Goal: Transaction & Acquisition: Book appointment/travel/reservation

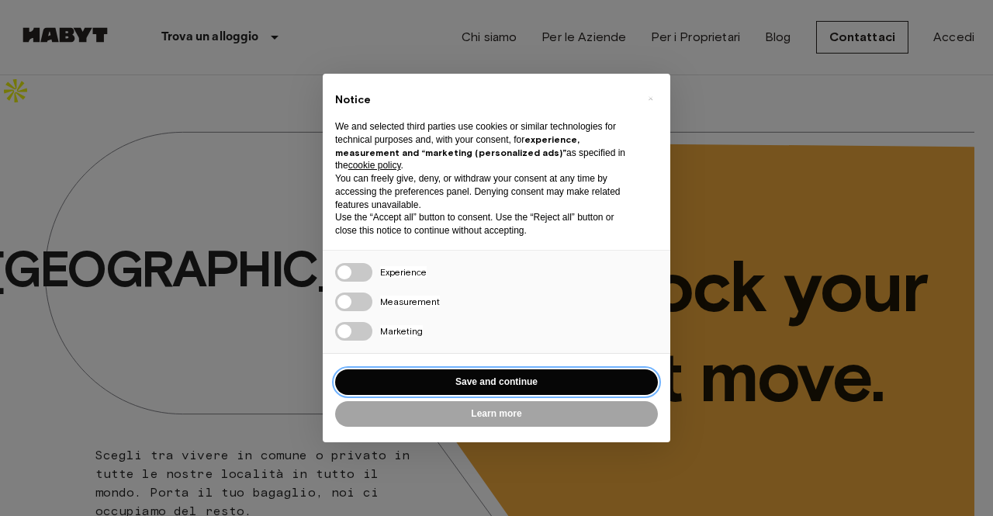
click at [547, 384] on button "Save and continue" at bounding box center [496, 382] width 323 height 26
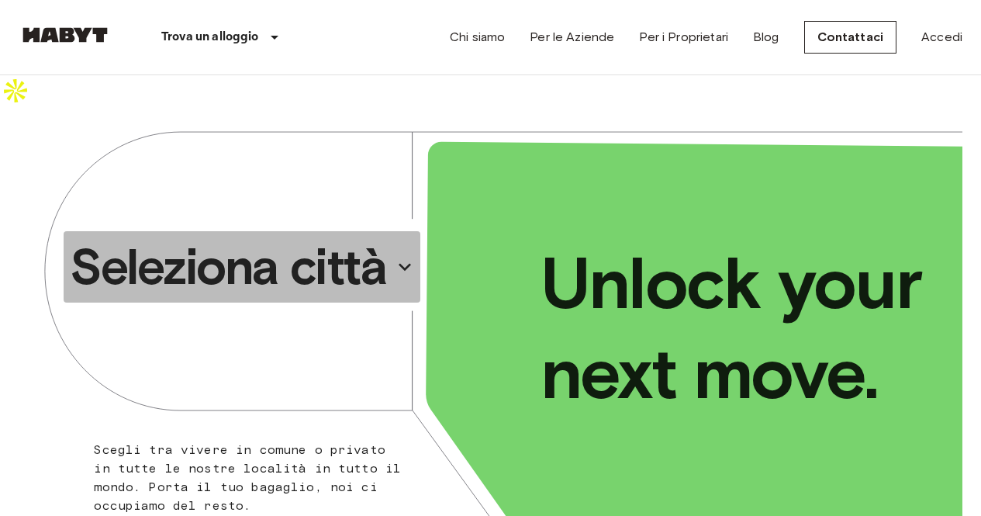
click at [368, 238] on p "Seleziona città" at bounding box center [228, 267] width 316 height 62
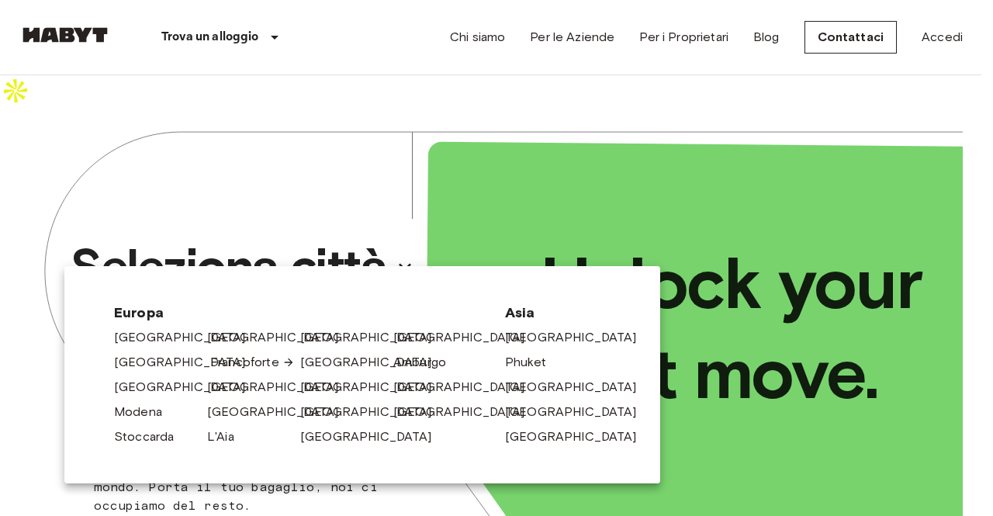
click at [247, 359] on link "Francoforte" at bounding box center [252, 362] width 85 height 19
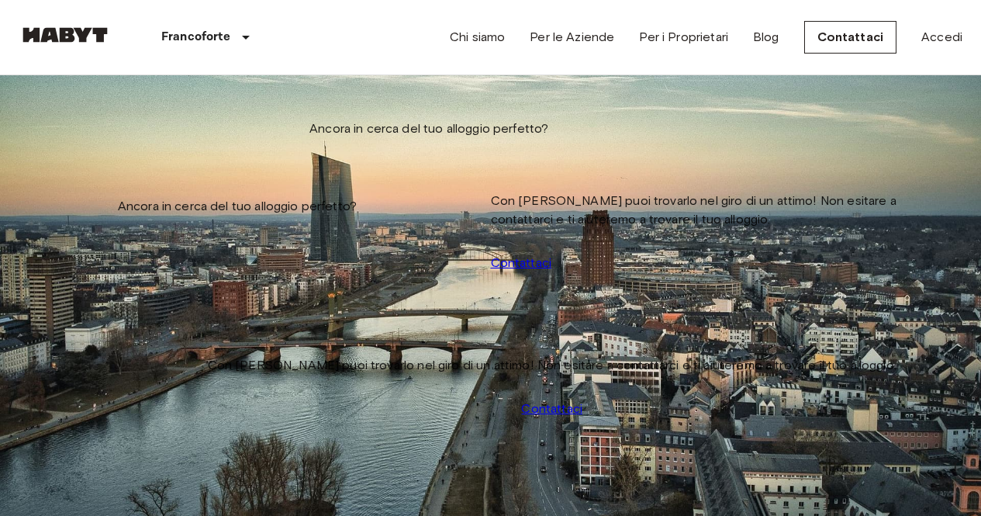
scroll to position [20, 0]
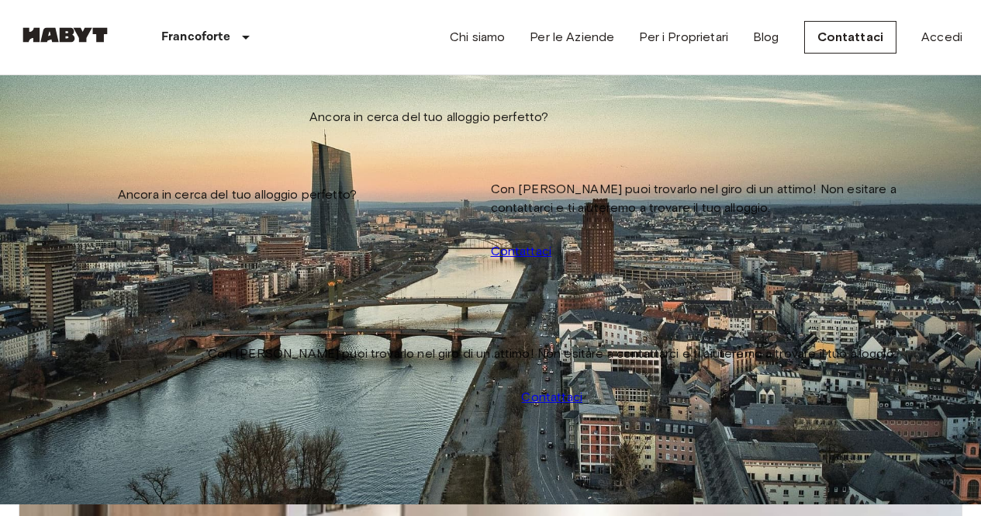
scroll to position [80, 0]
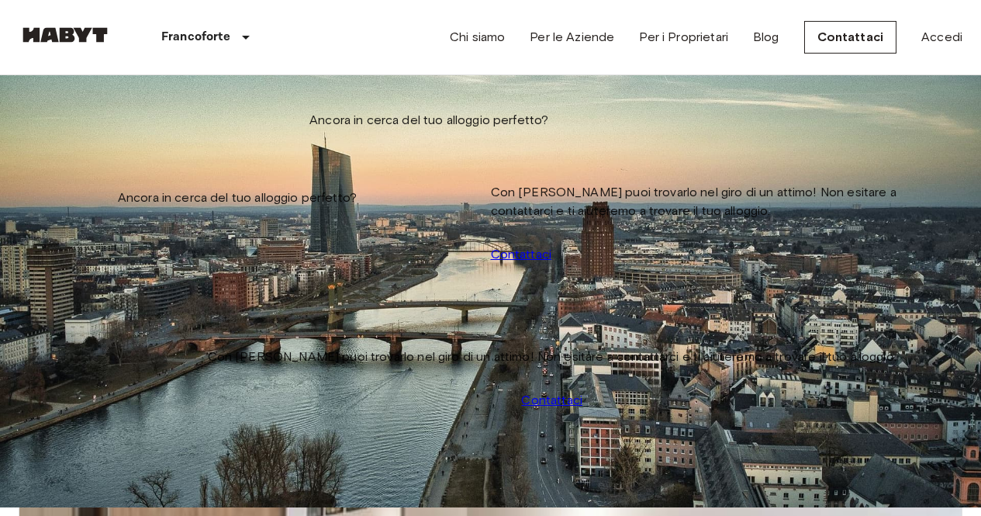
scroll to position [6, 0]
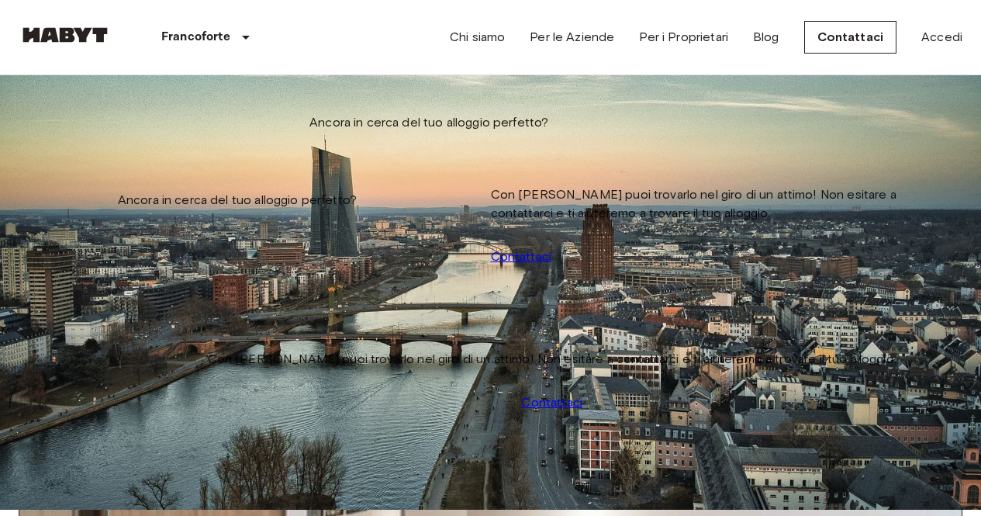
drag, startPoint x: 727, startPoint y: 274, endPoint x: 769, endPoint y: 278, distance: 42.1
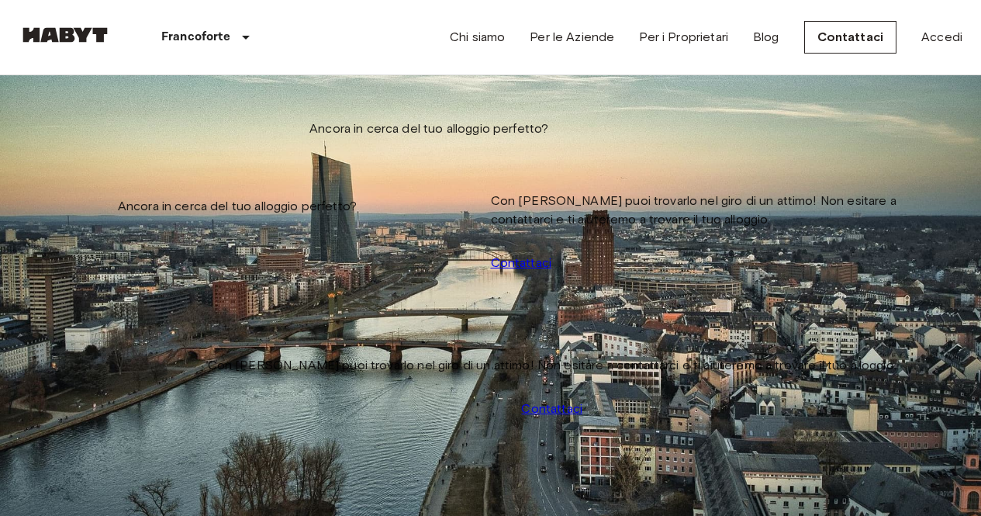
drag, startPoint x: 923, startPoint y: 154, endPoint x: 908, endPoint y: 373, distance: 219.2
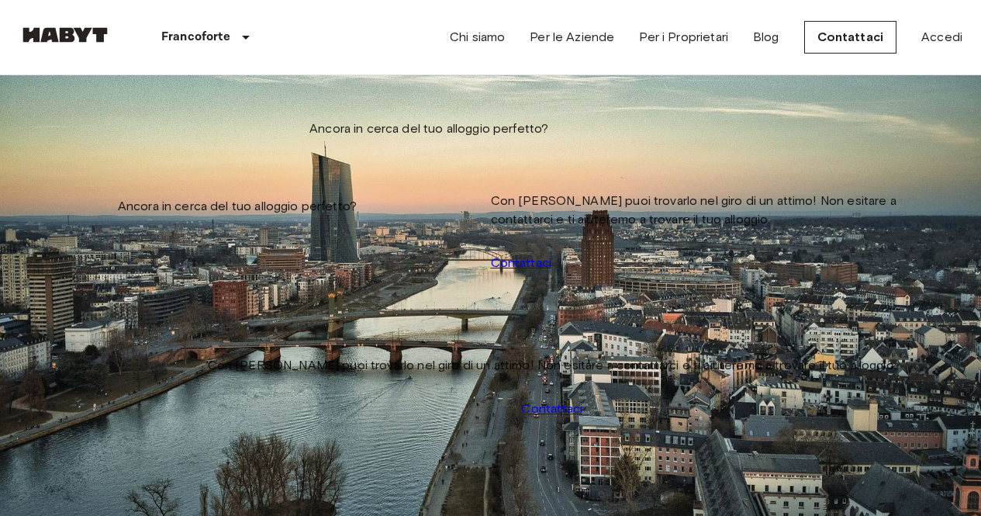
click at [129, 186] on input "Data di check-in" at bounding box center [74, 194] width 110 height 16
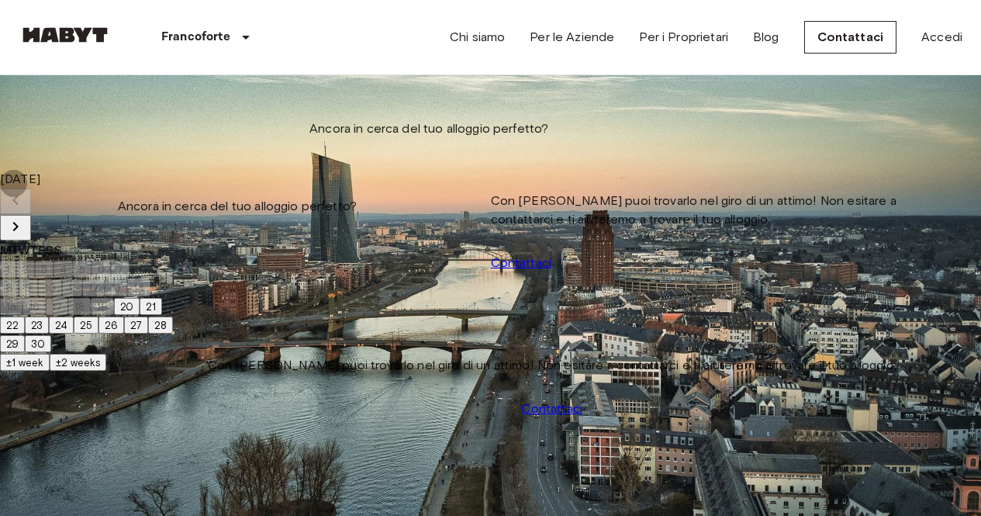
click at [25, 217] on icon "Next month" at bounding box center [15, 226] width 19 height 19
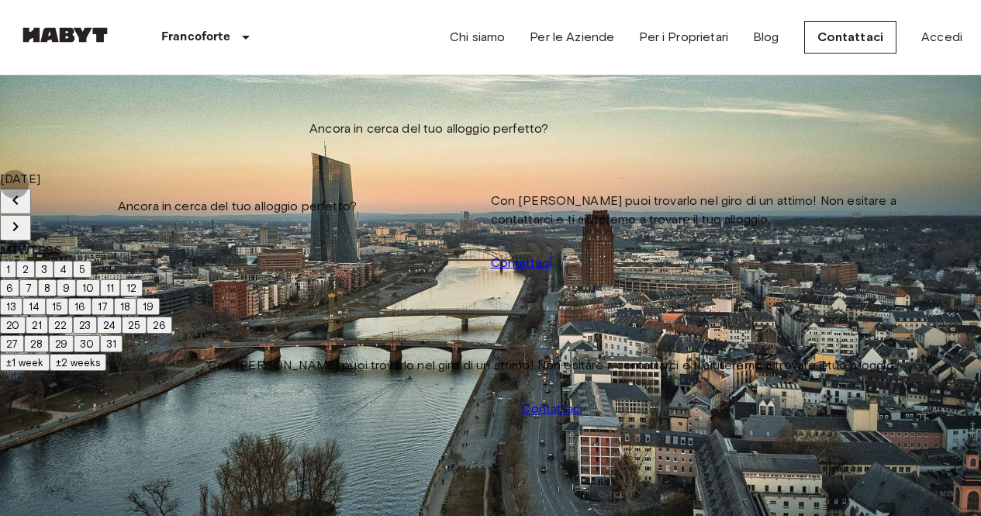
click at [100, 283] on button "10" at bounding box center [88, 287] width 24 height 17
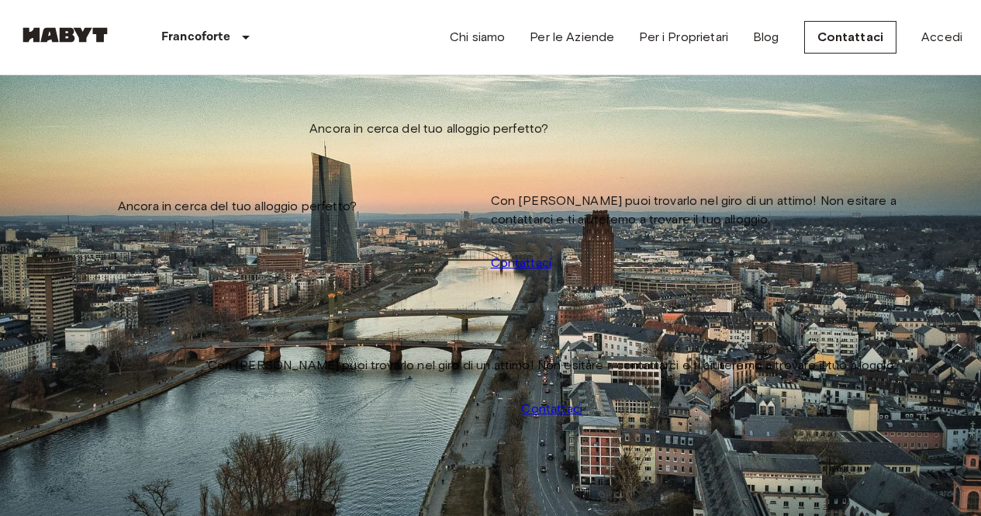
drag, startPoint x: 868, startPoint y: 236, endPoint x: 802, endPoint y: 298, distance: 90.5
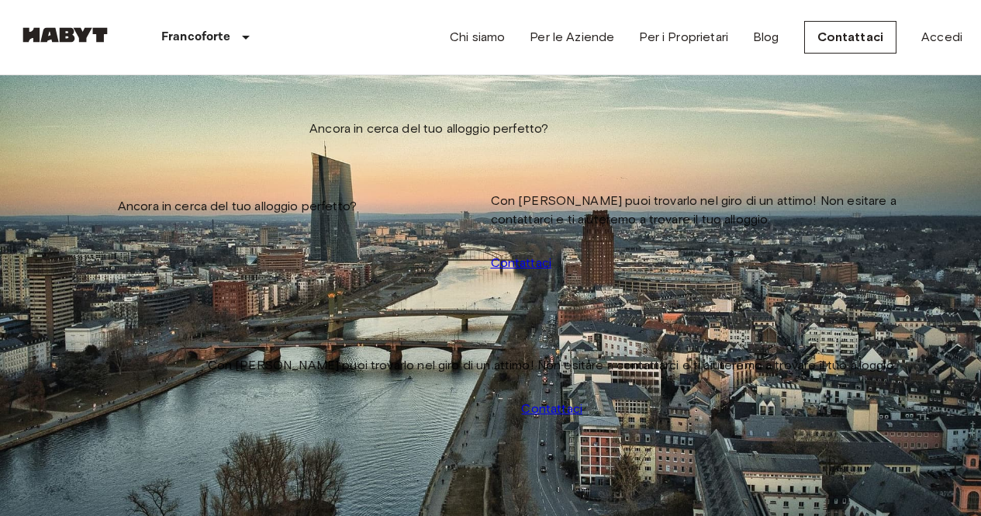
click at [129, 186] on input "**********" at bounding box center [74, 194] width 110 height 16
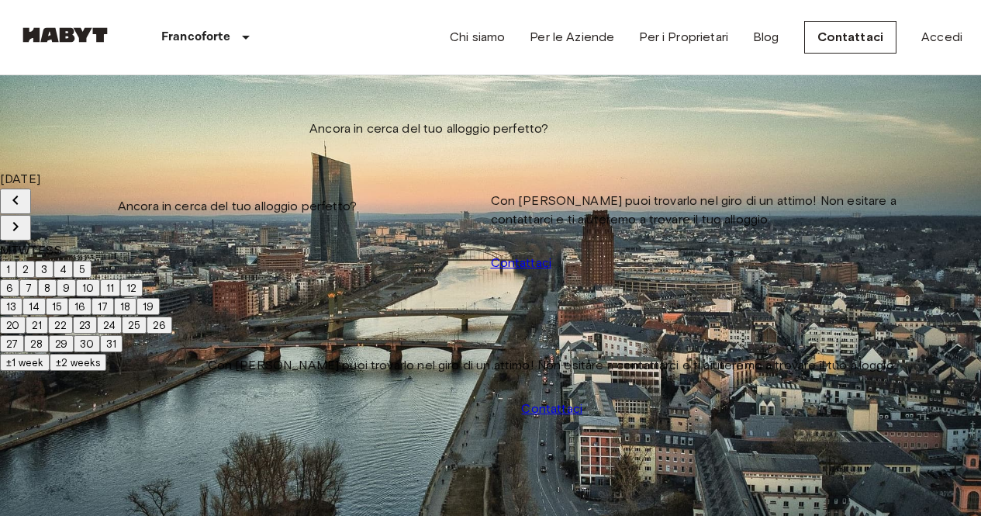
click at [16, 261] on button "1" at bounding box center [8, 269] width 16 height 17
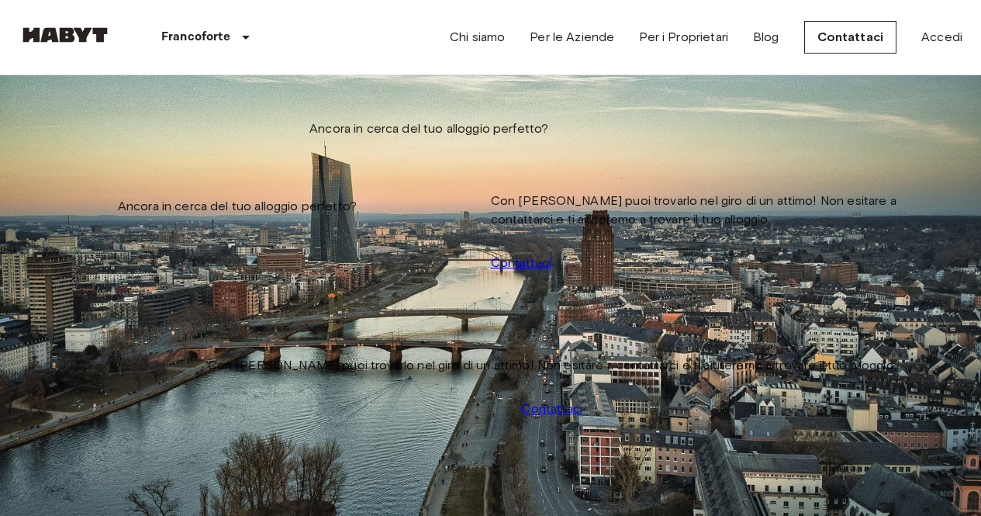
click at [378, 67] on div "Francoforte Europa Amsterdam Berlino Bruxelles Colonia Düsseldorf Francoforte G…" at bounding box center [491, 37] width 944 height 74
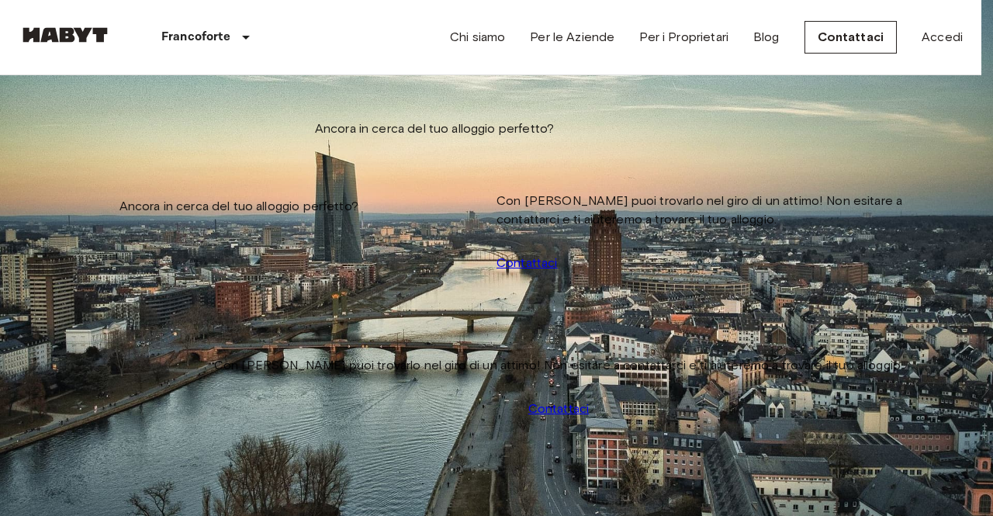
click at [358, 48] on div at bounding box center [496, 258] width 993 height 516
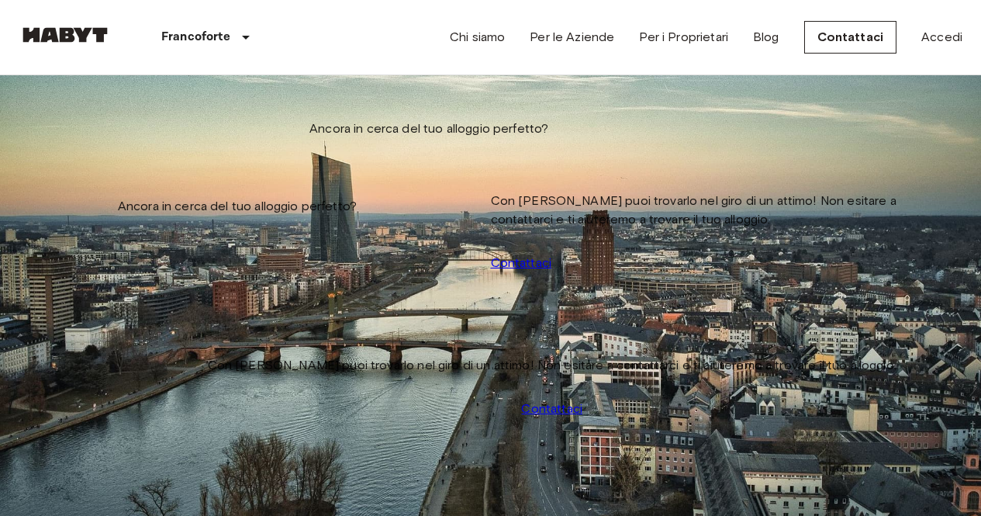
scroll to position [53, 0]
click at [129, 186] on input "**********" at bounding box center [74, 194] width 110 height 16
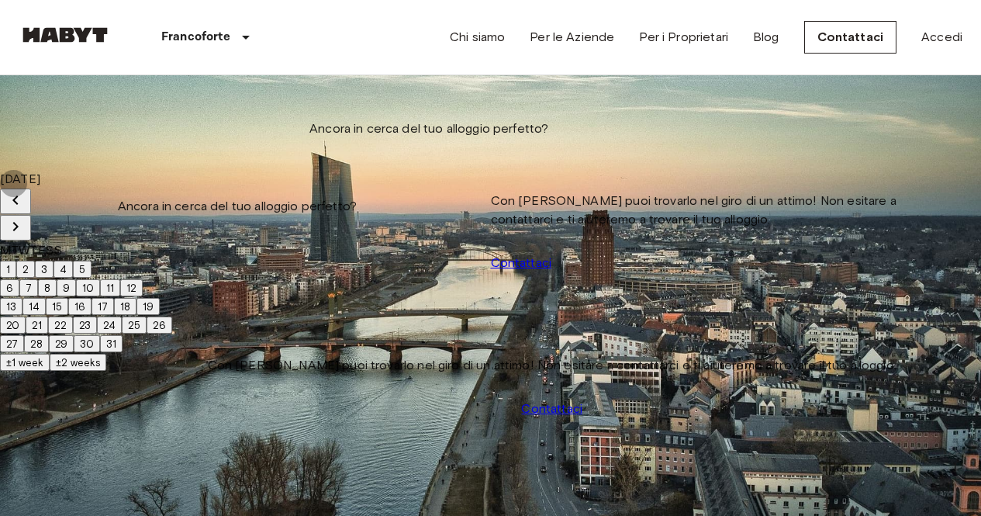
click at [25, 191] on icon "Previous month" at bounding box center [15, 200] width 19 height 19
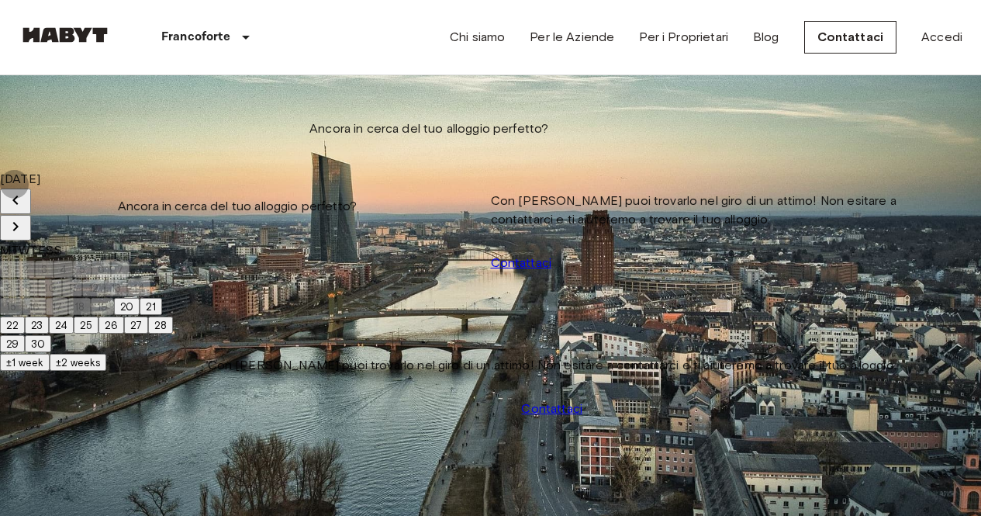
click at [74, 333] on button "24" at bounding box center [61, 324] width 25 height 17
type input "**********"
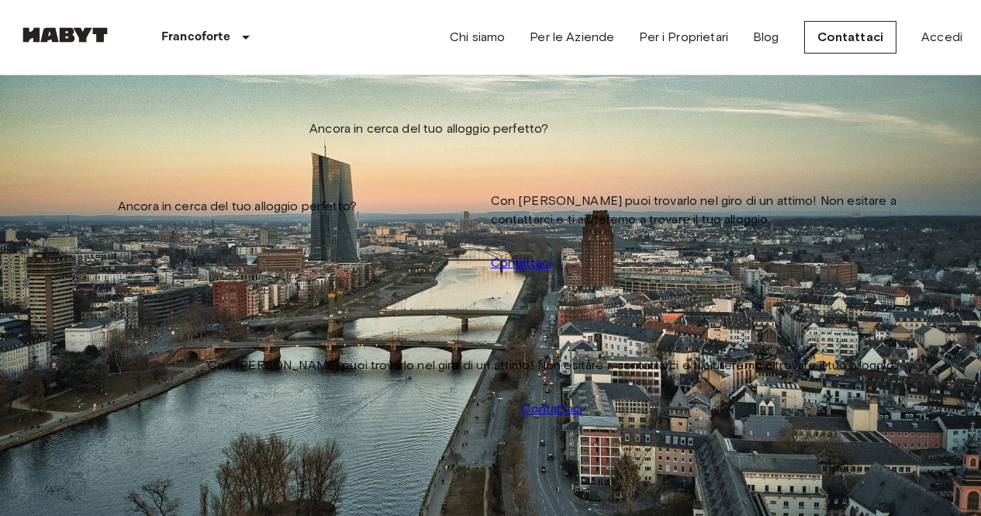
click at [547, 245] on div "**********" at bounding box center [491, 216] width 944 height 208
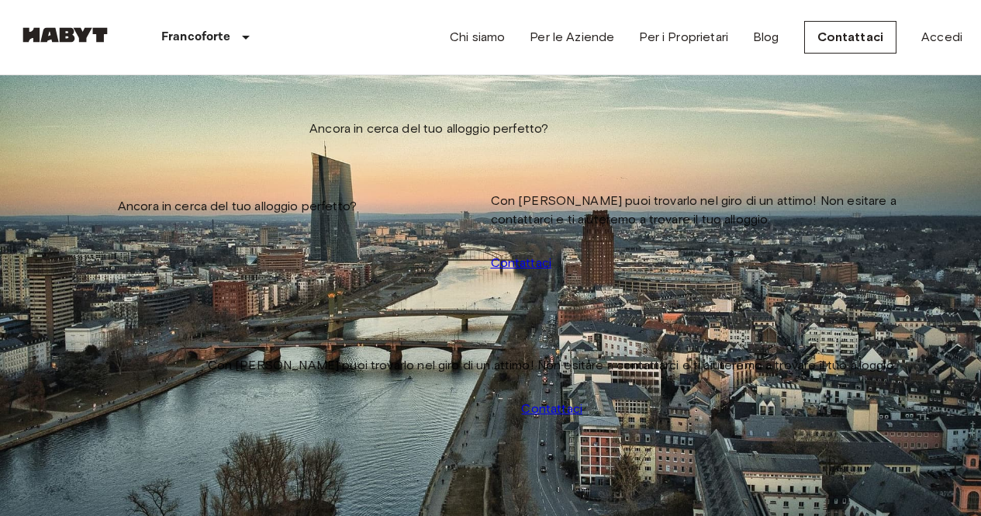
drag, startPoint x: 141, startPoint y: 155, endPoint x: 0, endPoint y: 153, distance: 141.2
click at [212, 148] on icon "tune" at bounding box center [206, 150] width 11 height 14
click at [291, 112] on span "Stanze private e appartamenti per affitto in Frankfurt" at bounding box center [371, 125] width 704 height 26
drag, startPoint x: 919, startPoint y: 90, endPoint x: 799, endPoint y: 116, distance: 123.1
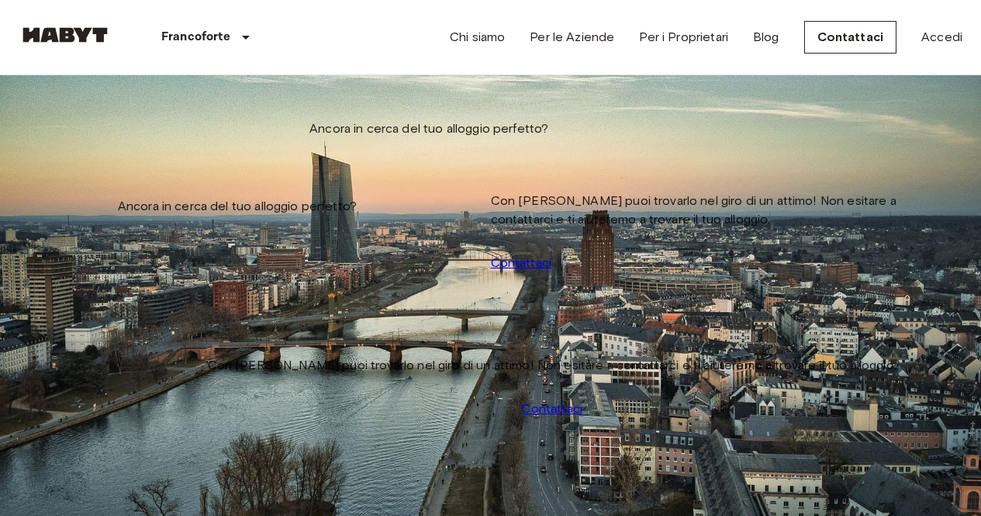
scroll to position [117, 0]
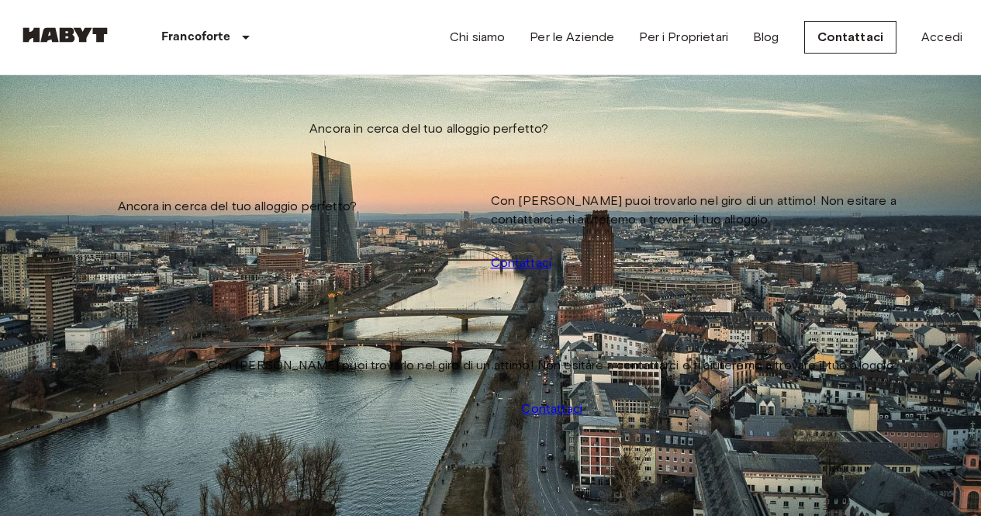
drag, startPoint x: 911, startPoint y: 145, endPoint x: 910, endPoint y: 267, distance: 121.8
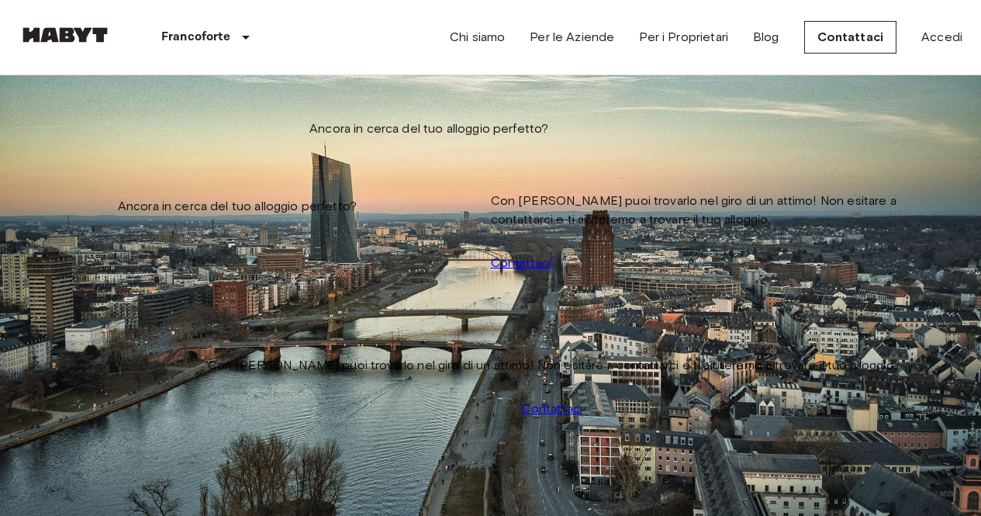
drag, startPoint x: 903, startPoint y: 392, endPoint x: 784, endPoint y: 397, distance: 118.8
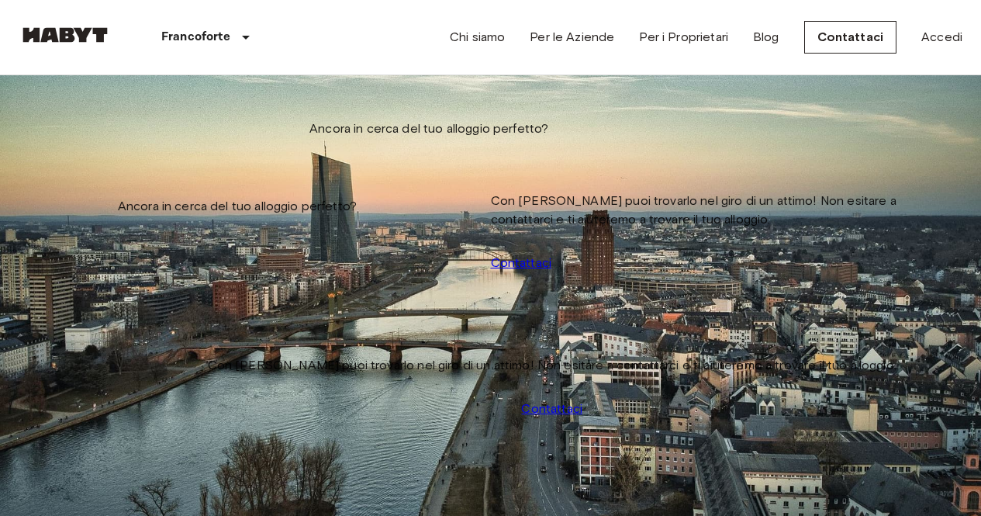
drag, startPoint x: 793, startPoint y: 229, endPoint x: 798, endPoint y: 381, distance: 152.1
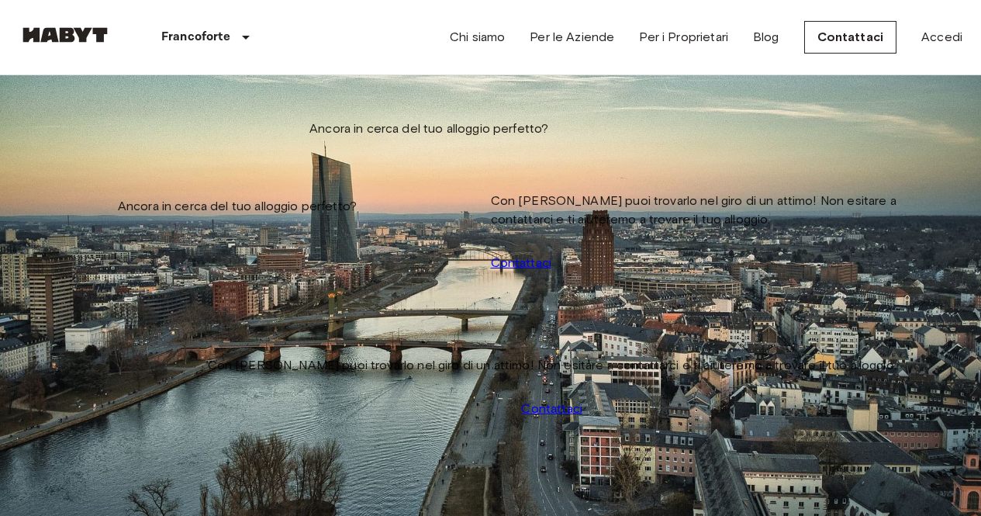
drag, startPoint x: 663, startPoint y: 369, endPoint x: 639, endPoint y: 410, distance: 47.6
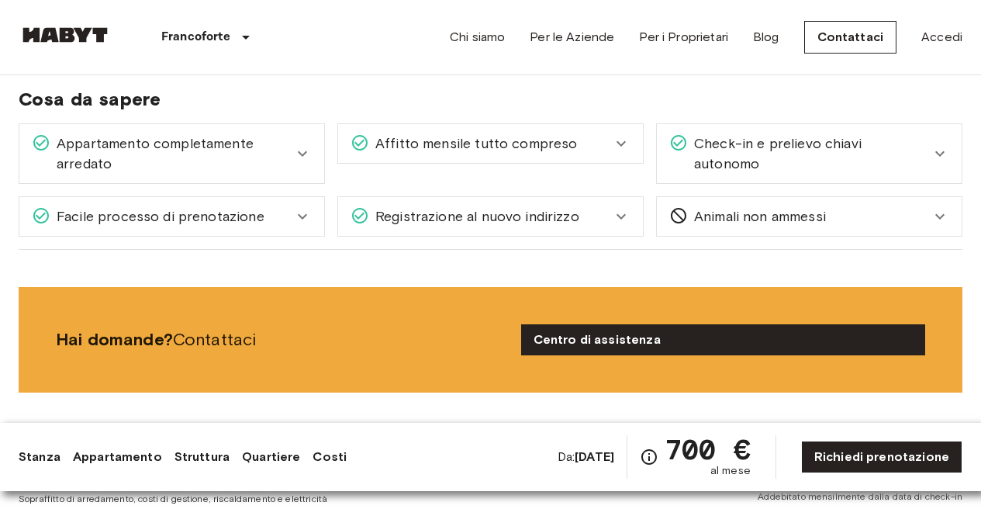
scroll to position [1349, 0]
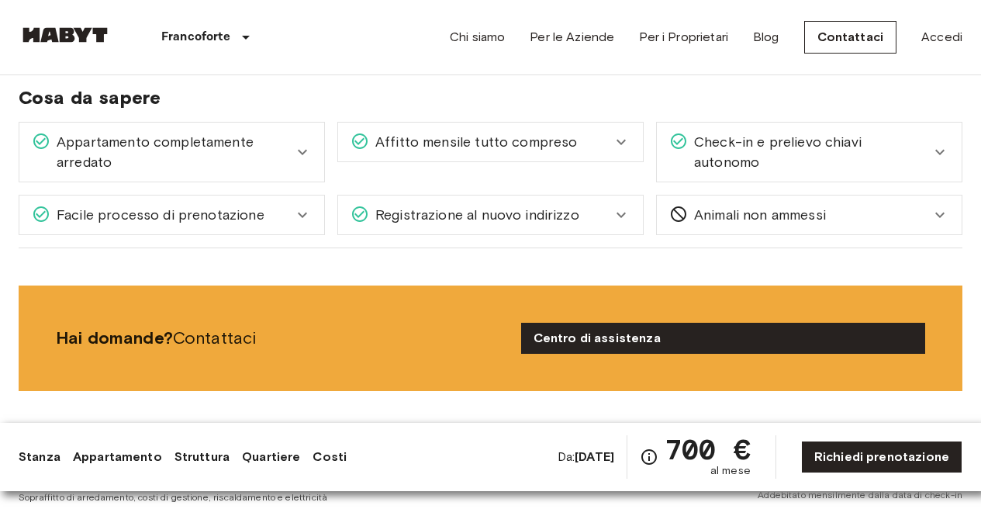
click at [296, 206] on icon at bounding box center [302, 215] width 19 height 19
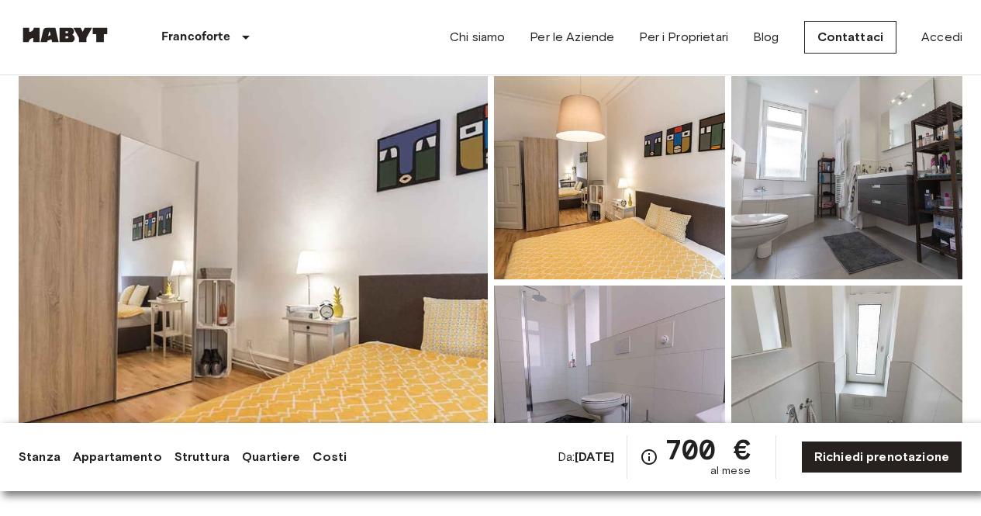
scroll to position [161, 0]
click at [457, 252] on img at bounding box center [253, 281] width 469 height 413
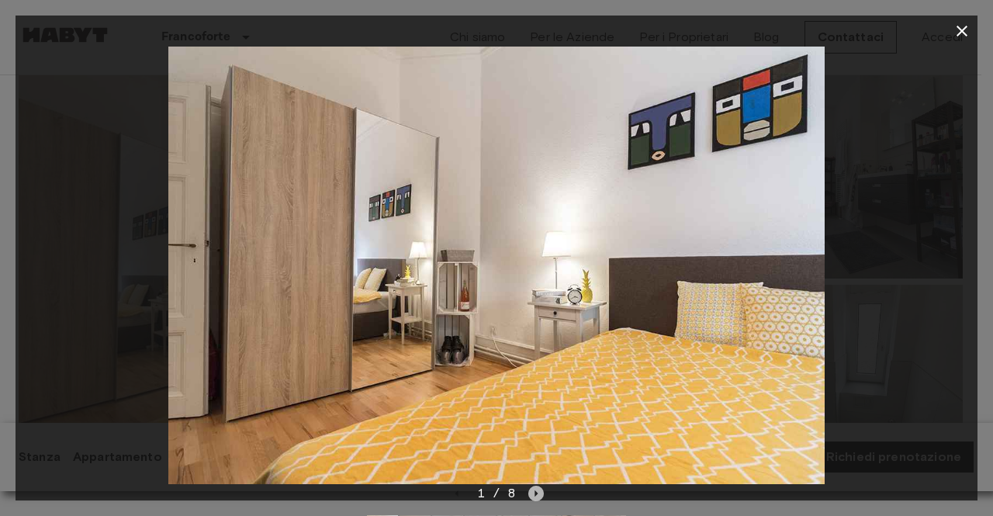
click at [535, 497] on icon "Next image" at bounding box center [536, 493] width 16 height 16
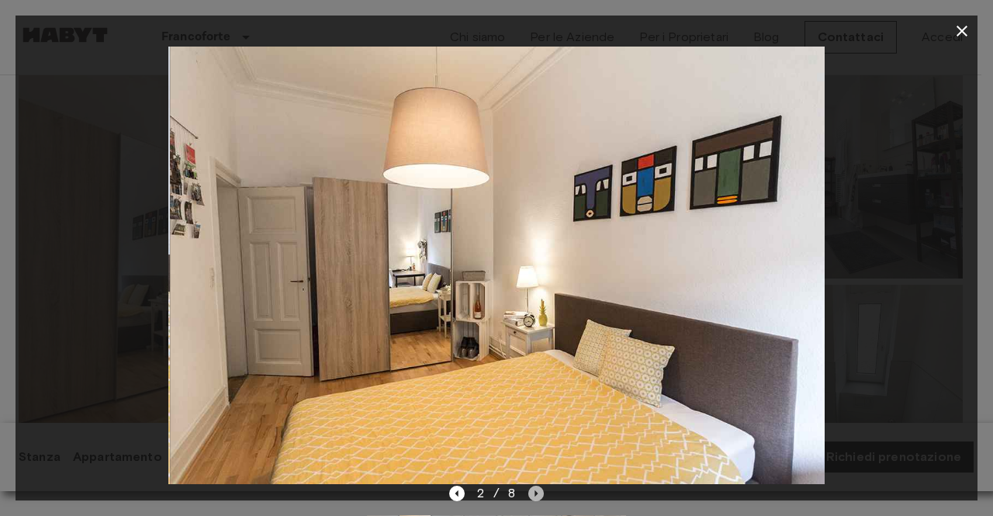
click at [535, 497] on icon "Next image" at bounding box center [536, 493] width 16 height 16
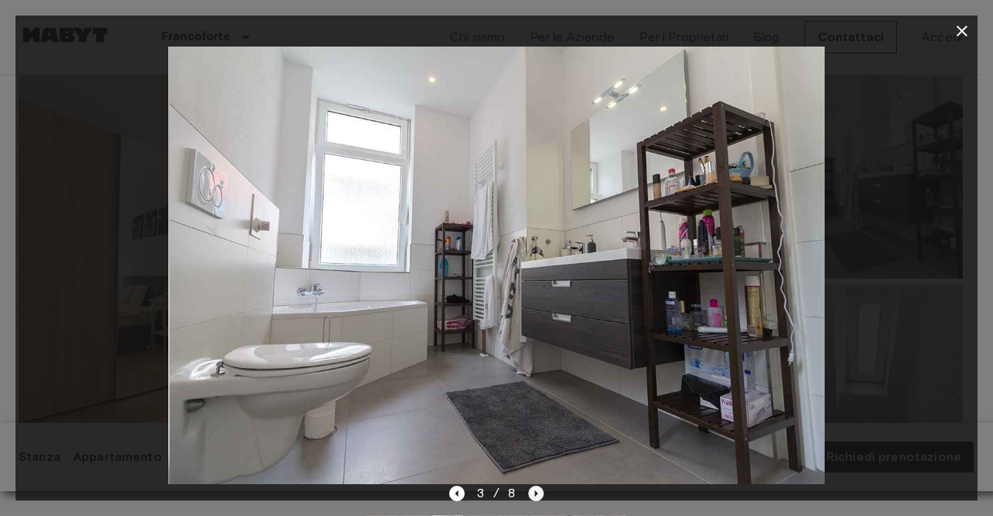
click at [535, 497] on icon "Next image" at bounding box center [536, 493] width 16 height 16
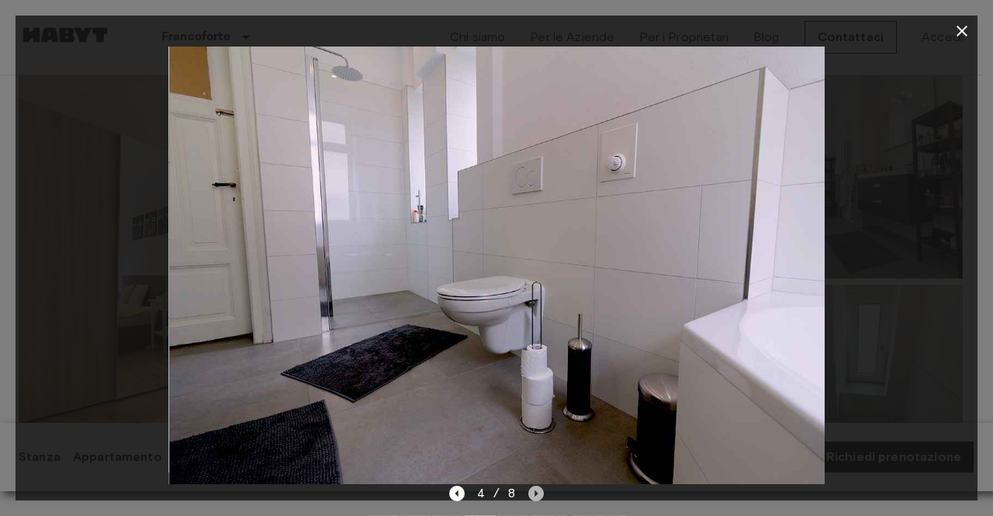
click at [535, 497] on icon "Next image" at bounding box center [536, 493] width 16 height 16
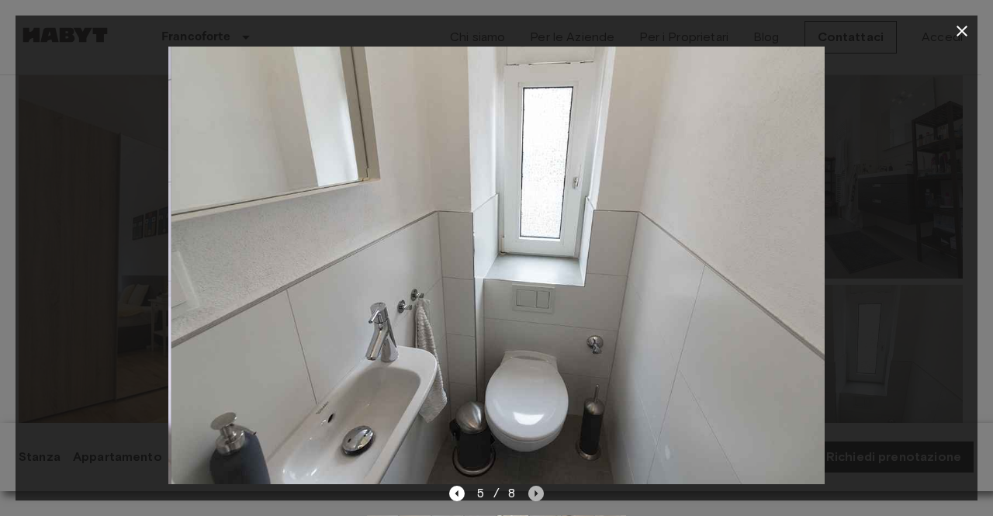
click at [535, 497] on icon "Next image" at bounding box center [536, 493] width 16 height 16
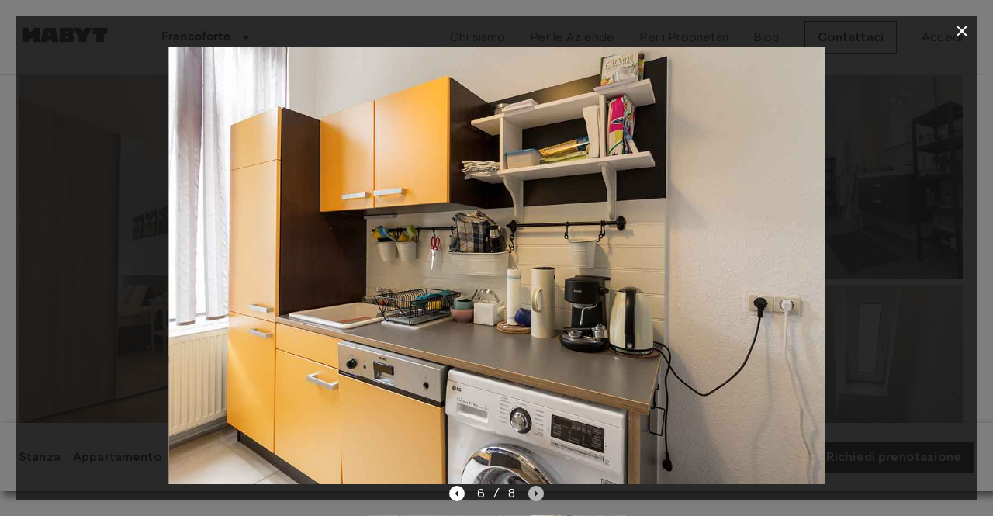
click at [535, 497] on icon "Next image" at bounding box center [536, 493] width 16 height 16
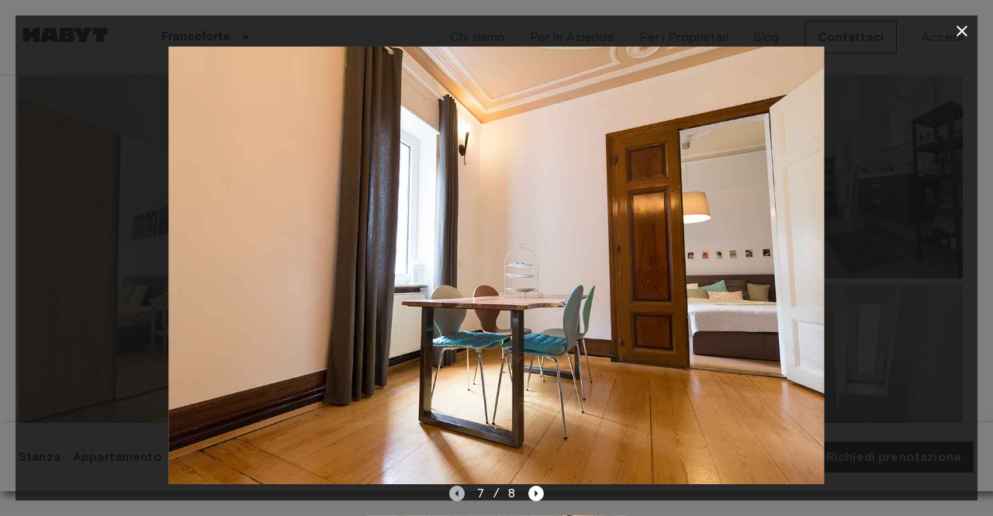
click at [458, 496] on icon "Previous image" at bounding box center [457, 493] width 16 height 16
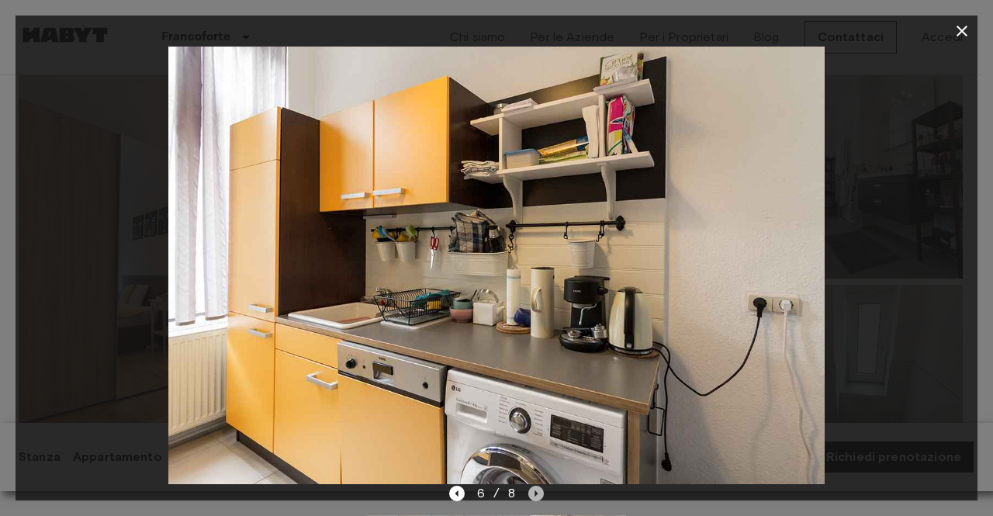
click at [538, 492] on icon "Next image" at bounding box center [536, 493] width 16 height 16
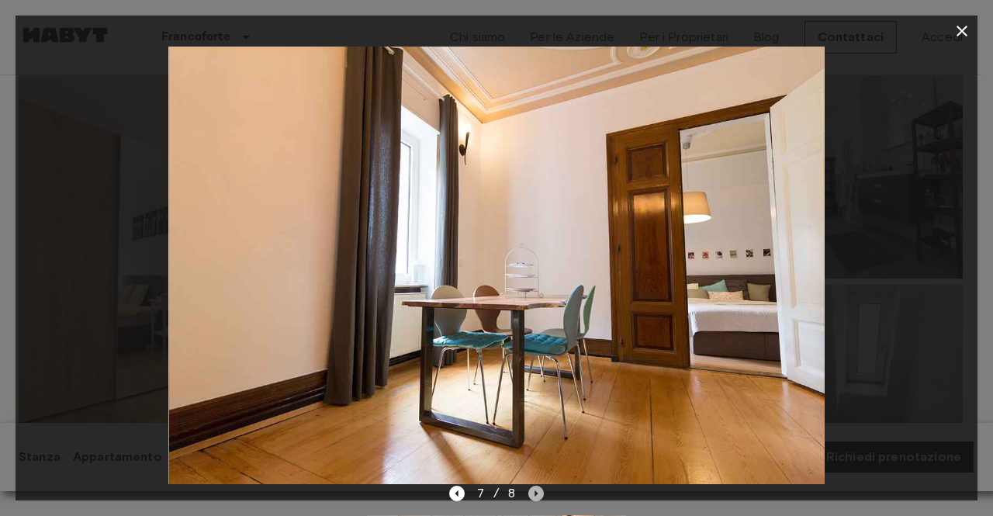
click at [538, 492] on icon "Next image" at bounding box center [536, 493] width 16 height 16
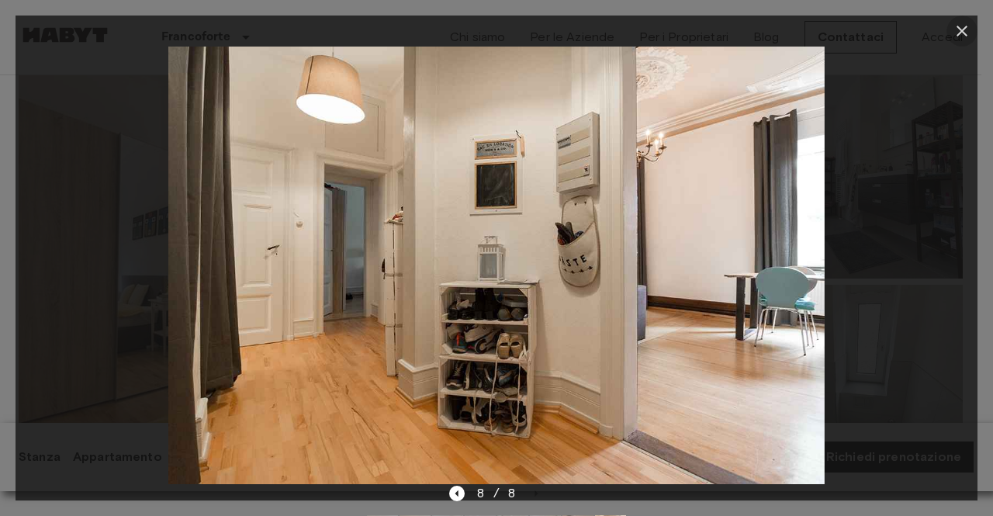
click at [961, 31] on icon "button" at bounding box center [961, 31] width 11 height 11
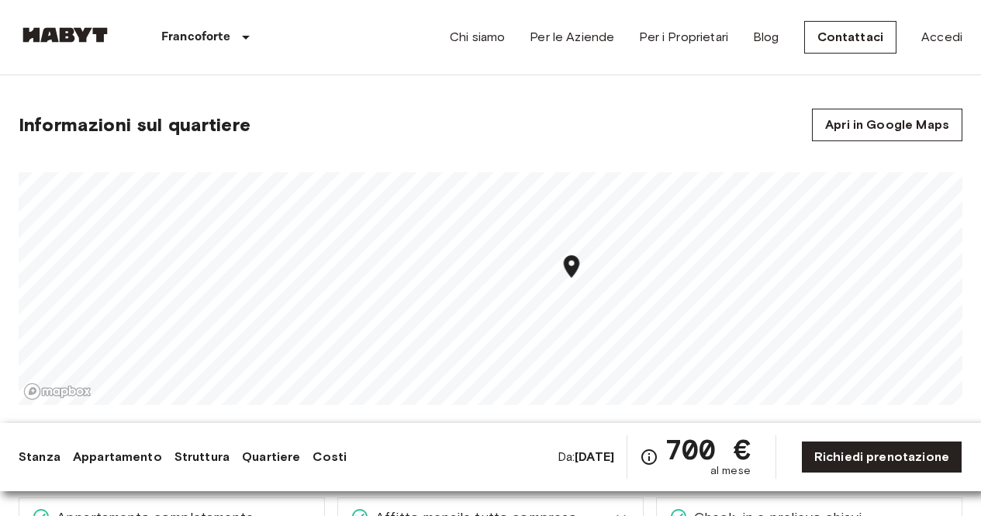
scroll to position [969, 0]
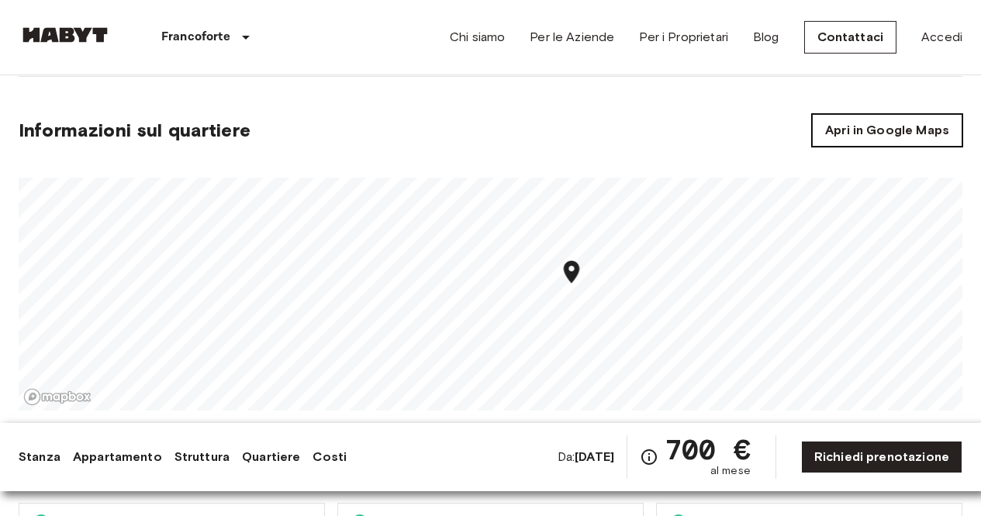
click at [853, 114] on link "Apri in Google Maps" at bounding box center [887, 130] width 150 height 33
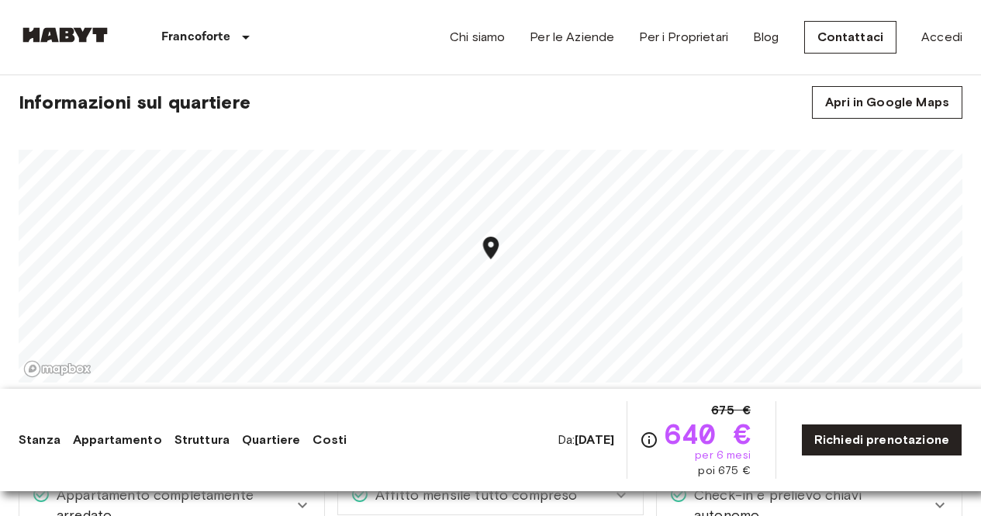
scroll to position [1222, 0]
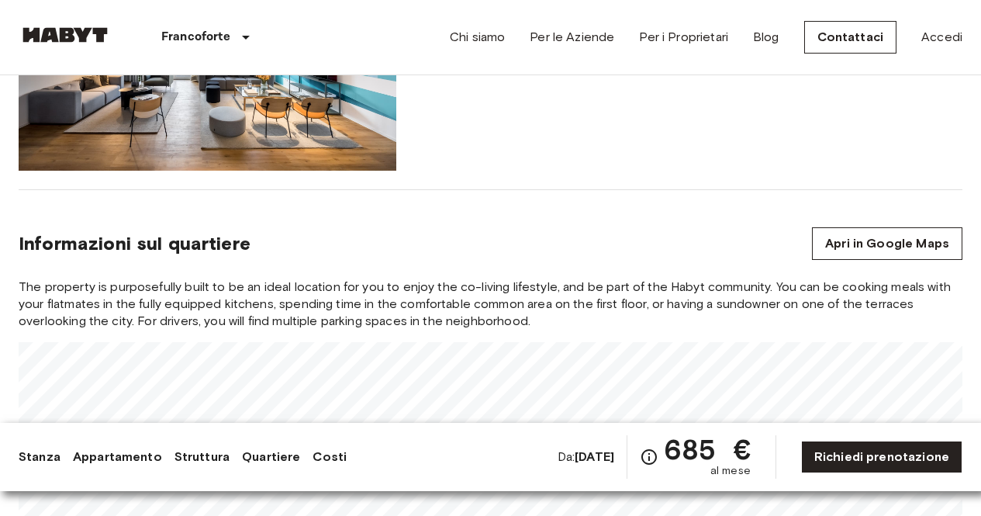
scroll to position [1642, 0]
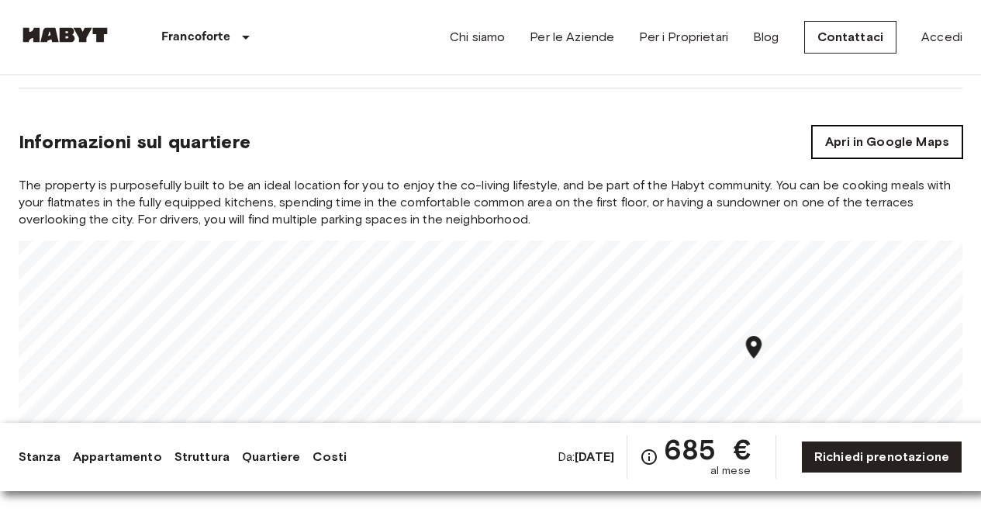
click at [888, 126] on link "Apri in Google Maps" at bounding box center [887, 142] width 150 height 33
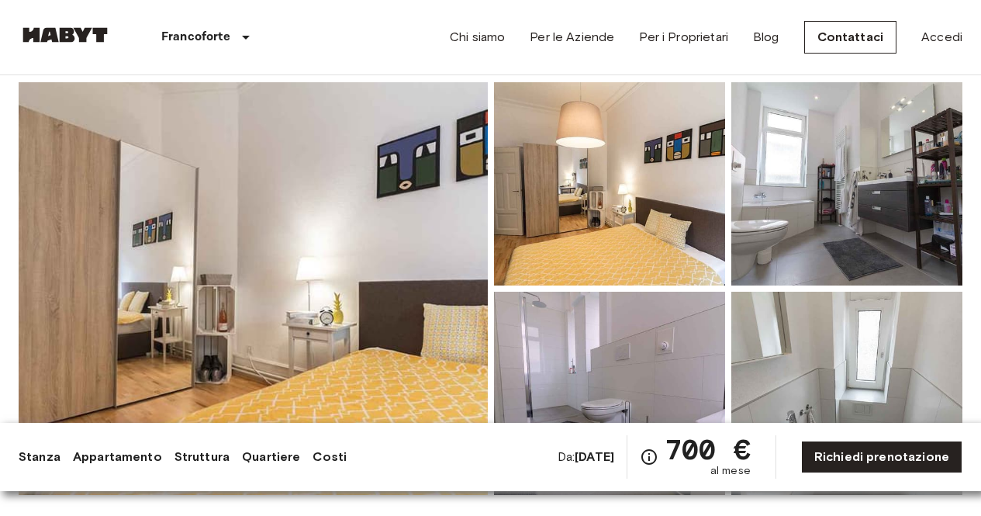
scroll to position [161, 0]
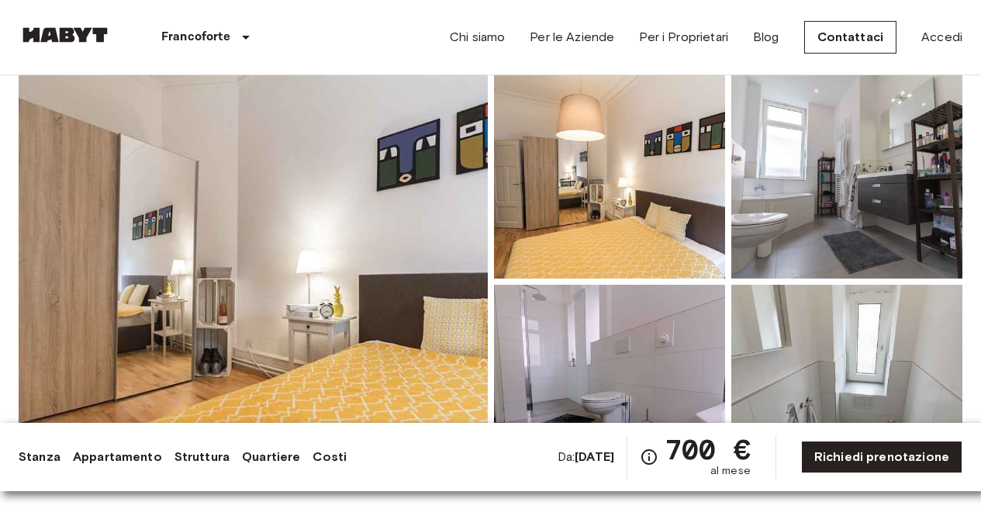
click at [377, 280] on img at bounding box center [253, 281] width 469 height 413
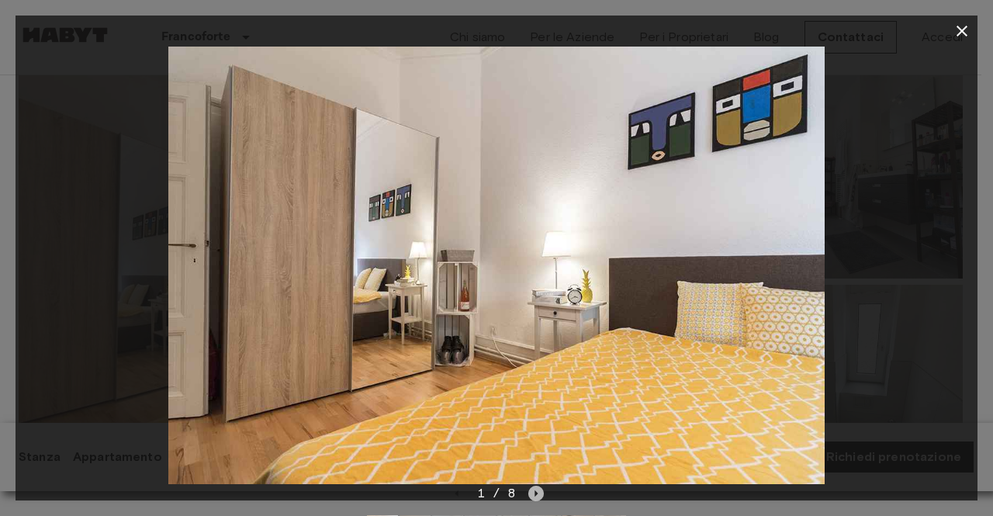
click at [540, 492] on icon "Next image" at bounding box center [536, 493] width 16 height 16
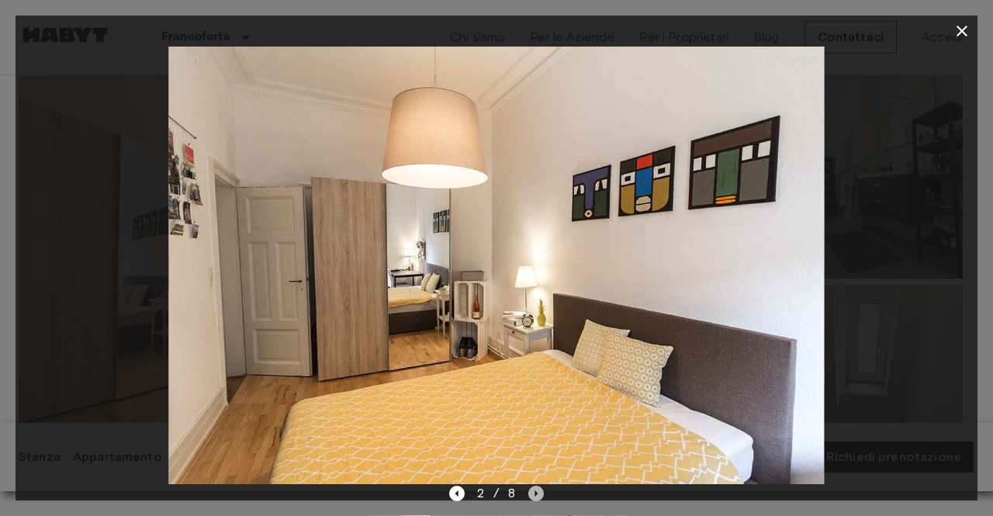
click at [540, 492] on icon "Next image" at bounding box center [536, 493] width 16 height 16
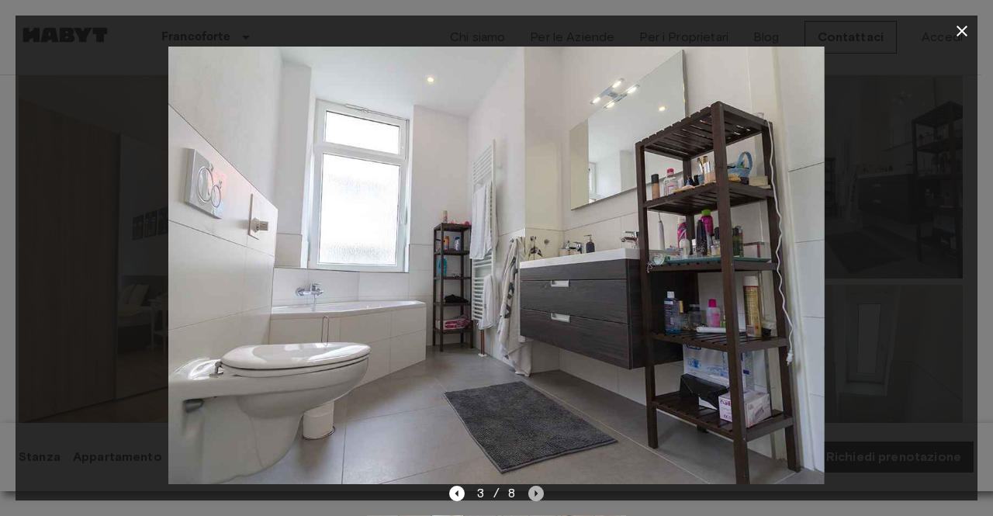
click at [540, 492] on icon "Next image" at bounding box center [536, 493] width 16 height 16
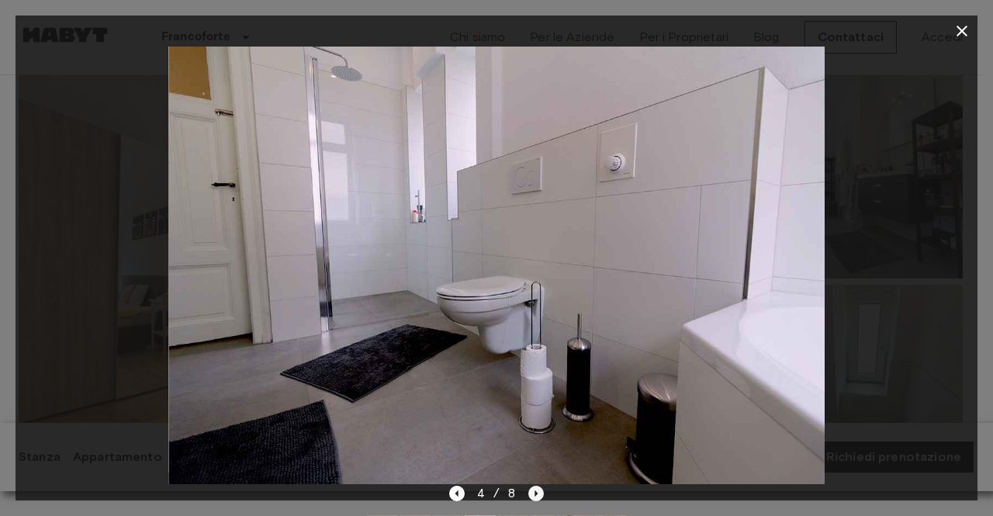
click at [540, 492] on icon "Next image" at bounding box center [536, 493] width 16 height 16
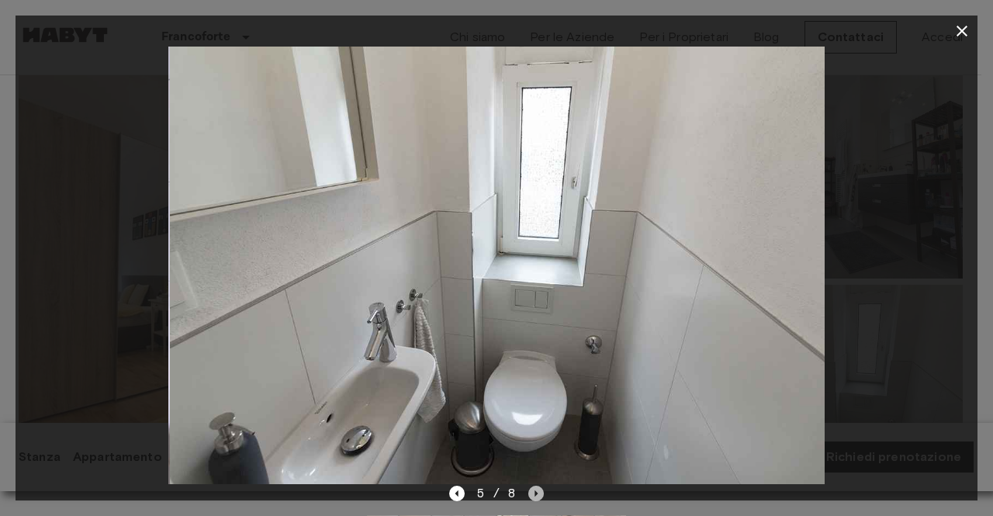
click at [540, 492] on icon "Next image" at bounding box center [536, 493] width 16 height 16
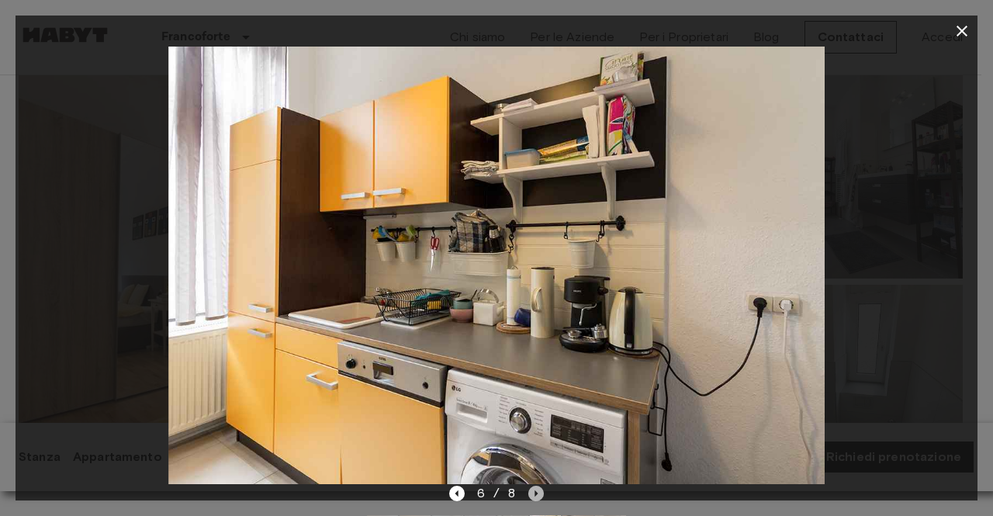
click at [540, 492] on icon "Next image" at bounding box center [536, 493] width 16 height 16
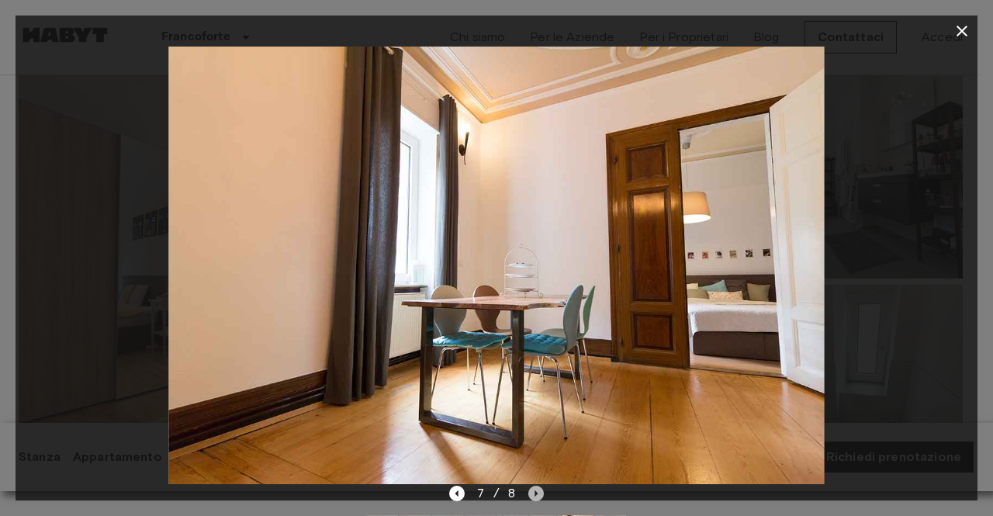
click at [540, 492] on icon "Next image" at bounding box center [536, 493] width 16 height 16
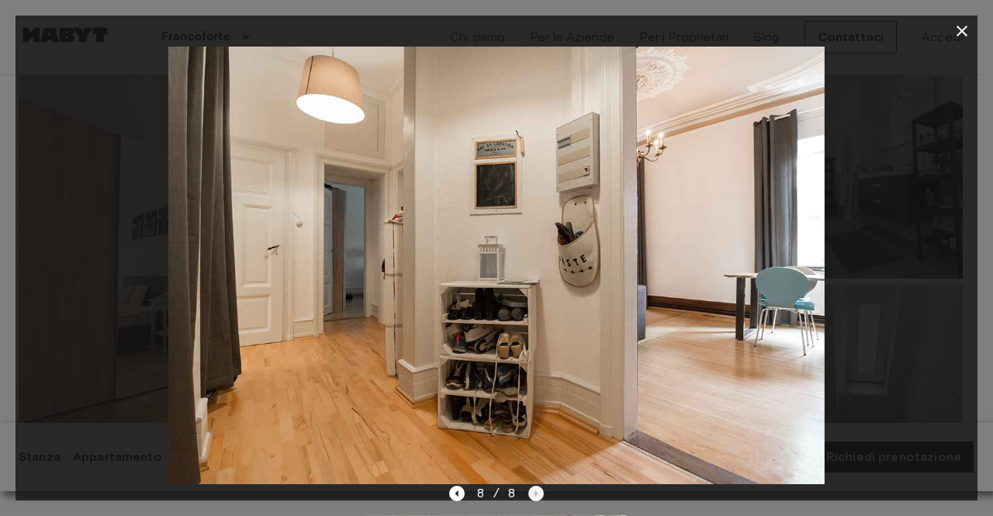
click at [540, 492] on div "8 / 8" at bounding box center [496, 493] width 95 height 19
click at [465, 499] on icon "Previous image" at bounding box center [457, 493] width 16 height 16
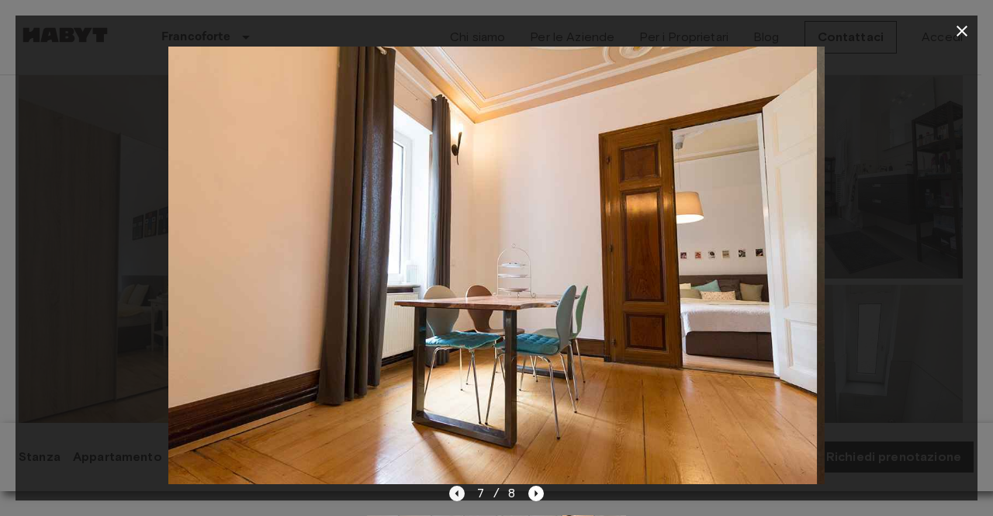
click at [458, 496] on icon "Previous image" at bounding box center [457, 493] width 16 height 16
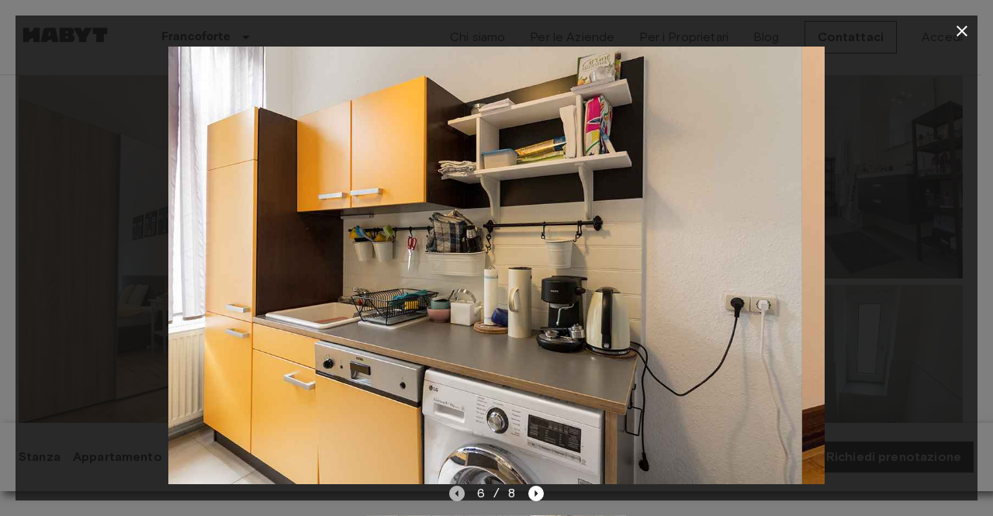
click at [458, 496] on icon "Previous image" at bounding box center [457, 493] width 16 height 16
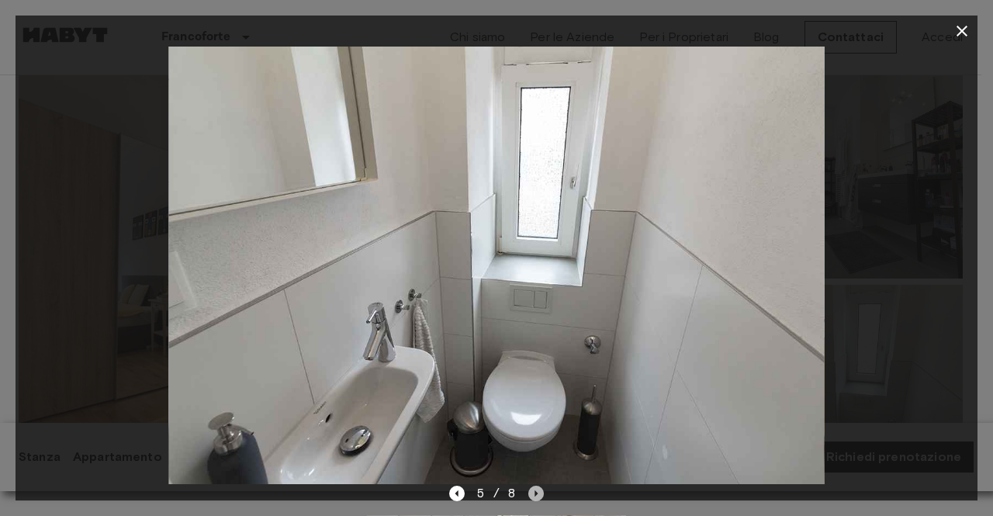
click at [537, 495] on icon "Next image" at bounding box center [536, 493] width 16 height 16
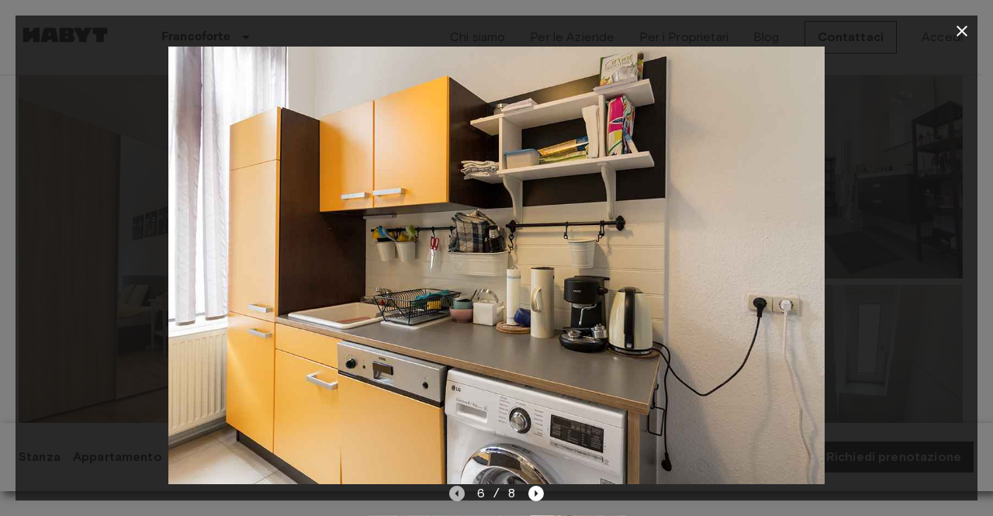
click at [455, 490] on icon "Previous image" at bounding box center [457, 493] width 16 height 16
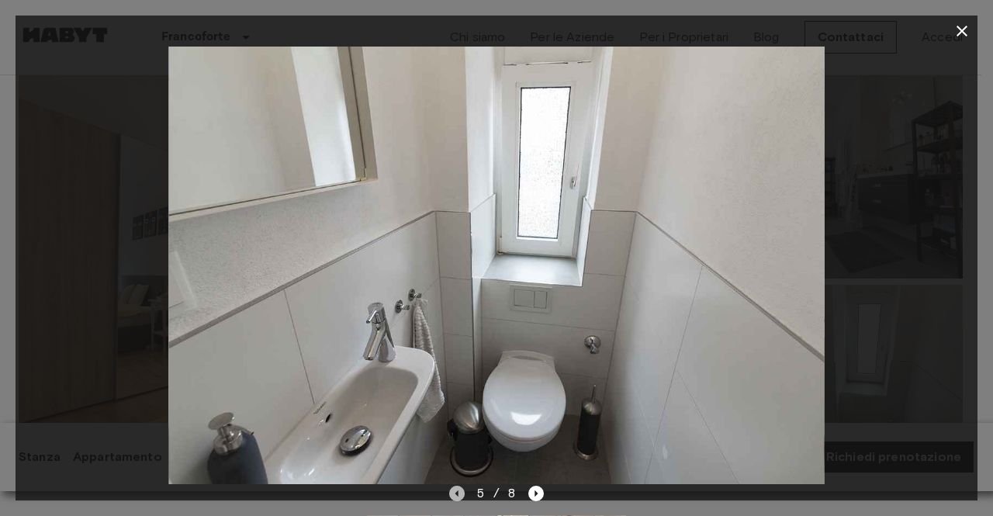
click at [455, 490] on icon "Previous image" at bounding box center [457, 493] width 16 height 16
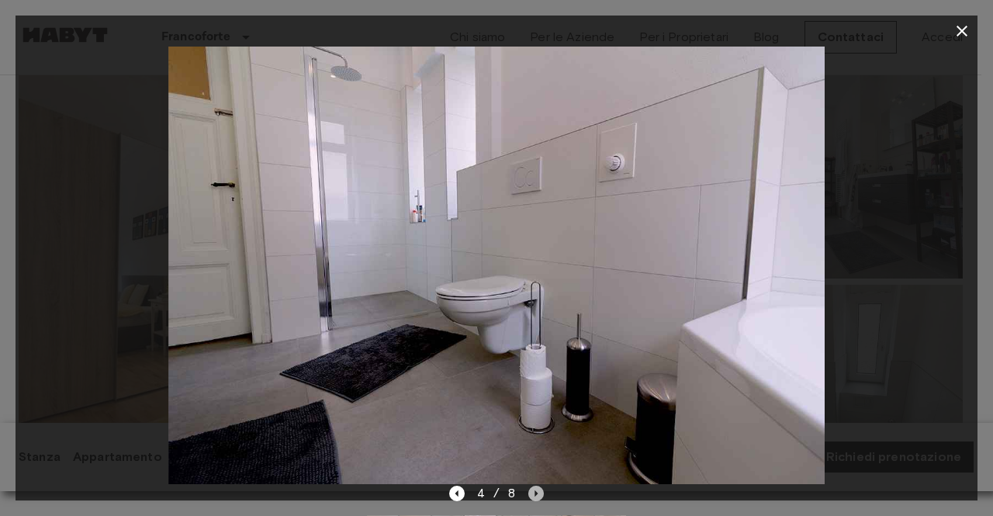
click at [534, 500] on icon "Next image" at bounding box center [536, 493] width 16 height 16
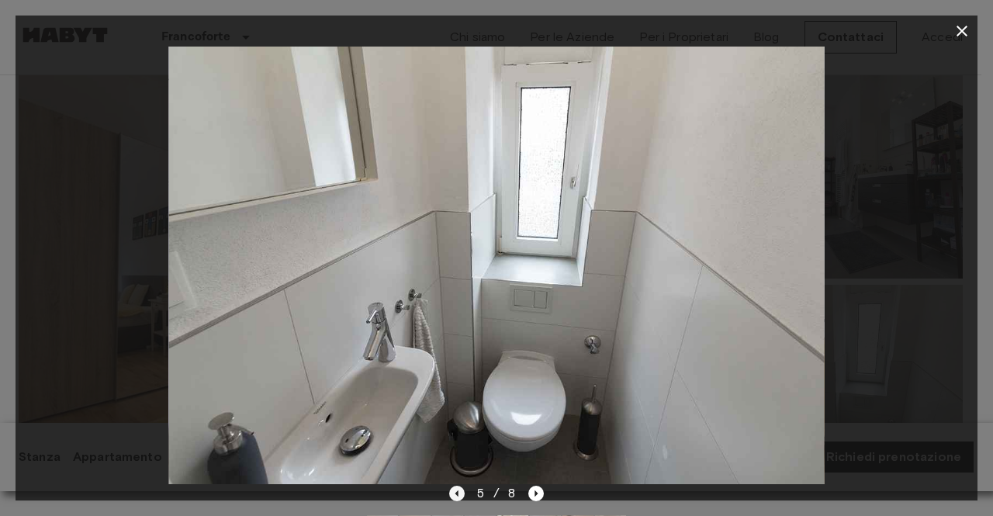
click at [459, 492] on icon "Previous image" at bounding box center [457, 493] width 16 height 16
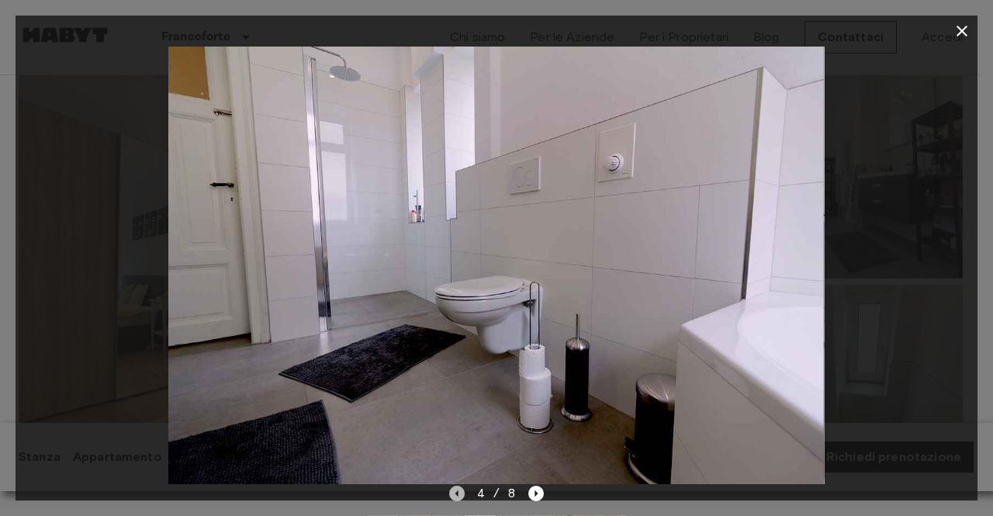
click at [459, 492] on icon "Previous image" at bounding box center [457, 493] width 16 height 16
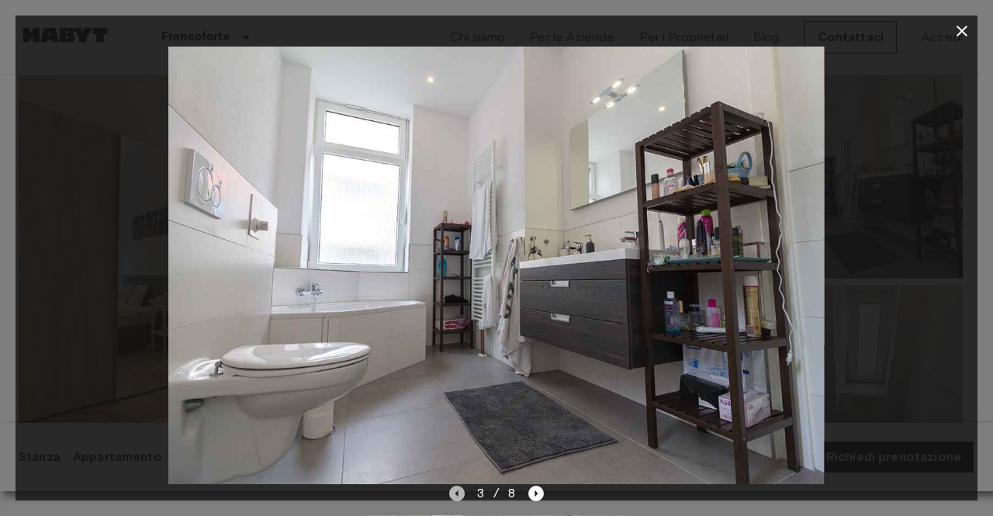
click at [459, 492] on icon "Previous image" at bounding box center [457, 493] width 16 height 16
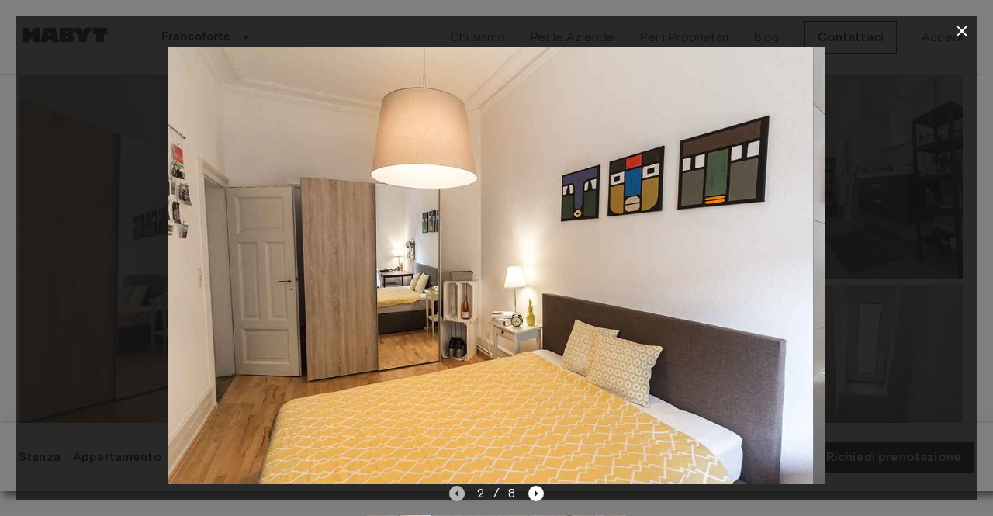
click at [459, 492] on icon "Previous image" at bounding box center [457, 493] width 16 height 16
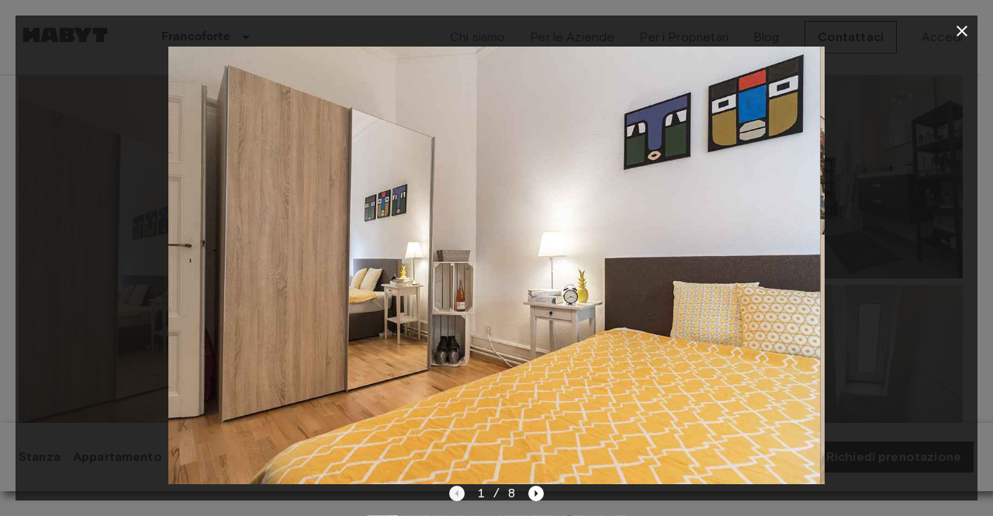
click at [459, 492] on div "1 / 8" at bounding box center [496, 493] width 95 height 19
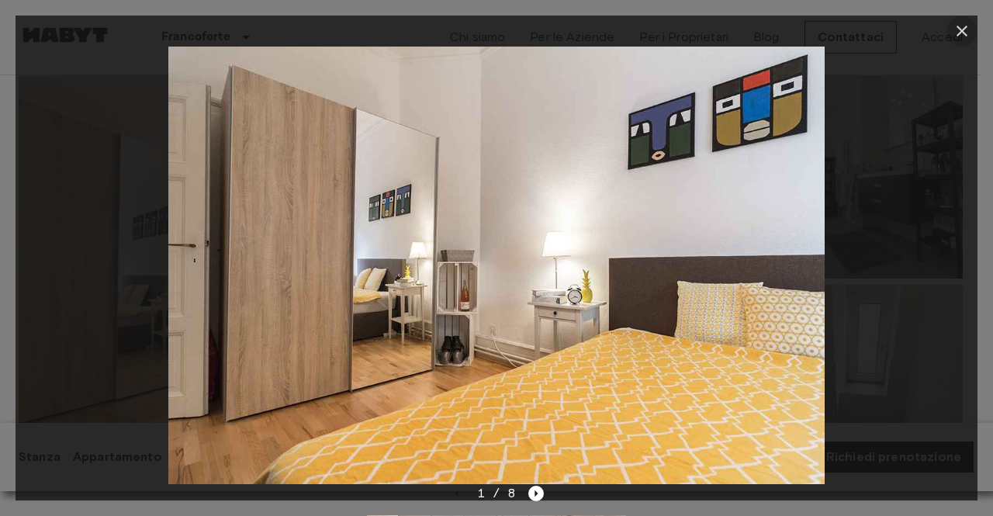
click at [962, 27] on icon "button" at bounding box center [961, 31] width 19 height 19
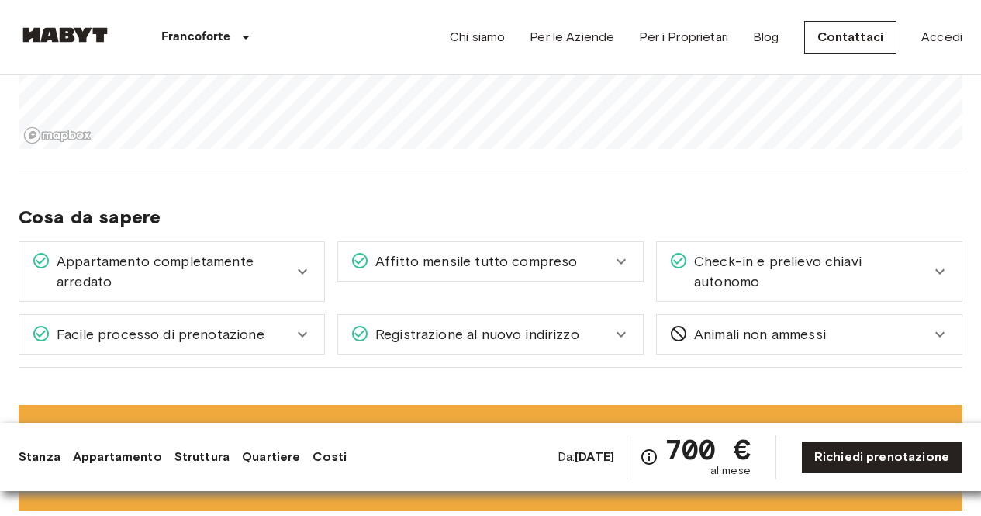
scroll to position [1231, 0]
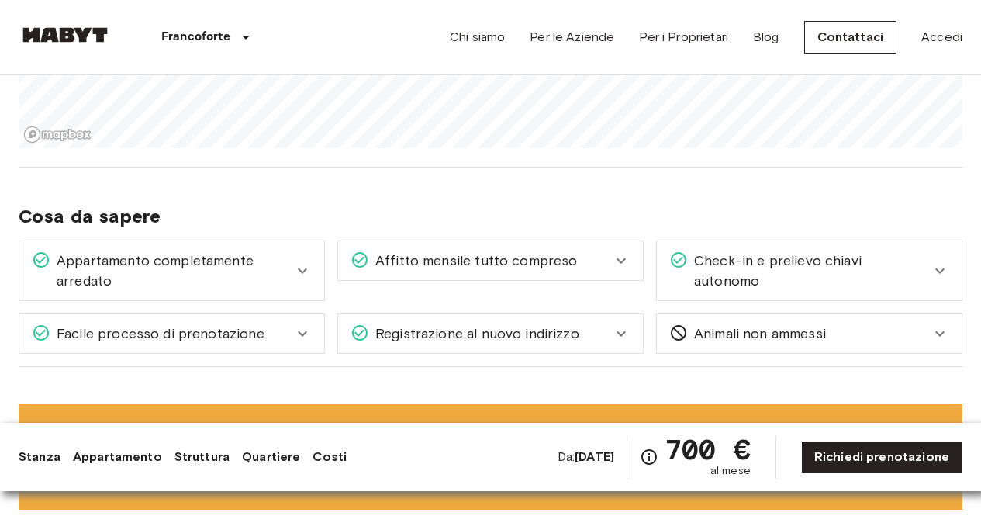
click at [292, 257] on div "Appartamento completamente arredato" at bounding box center [171, 270] width 305 height 59
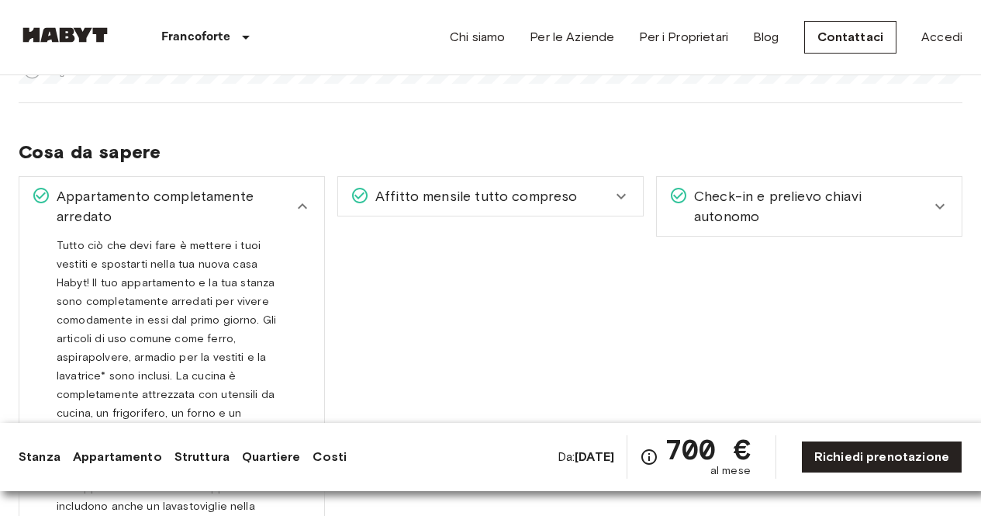
scroll to position [1294, 0]
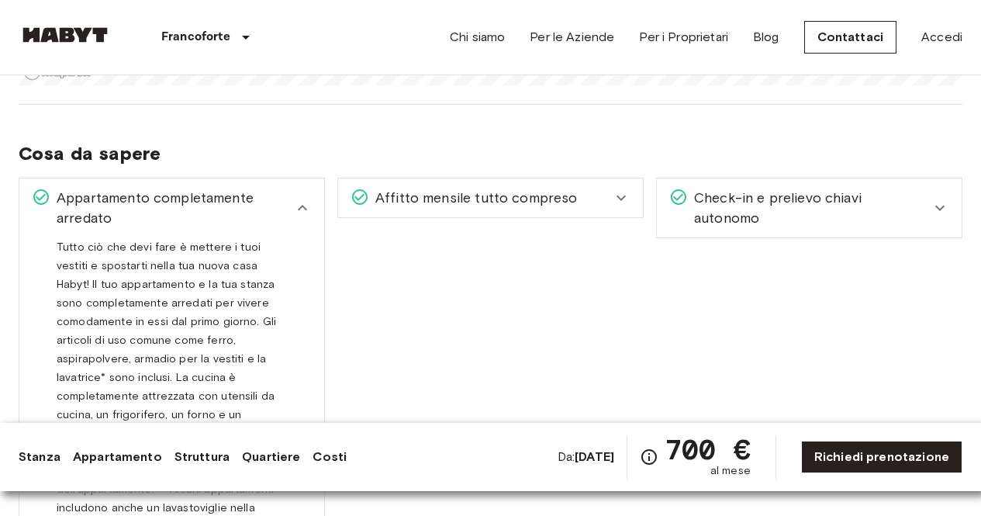
click at [446, 188] on span "Affitto mensile tutto compreso" at bounding box center [473, 198] width 209 height 20
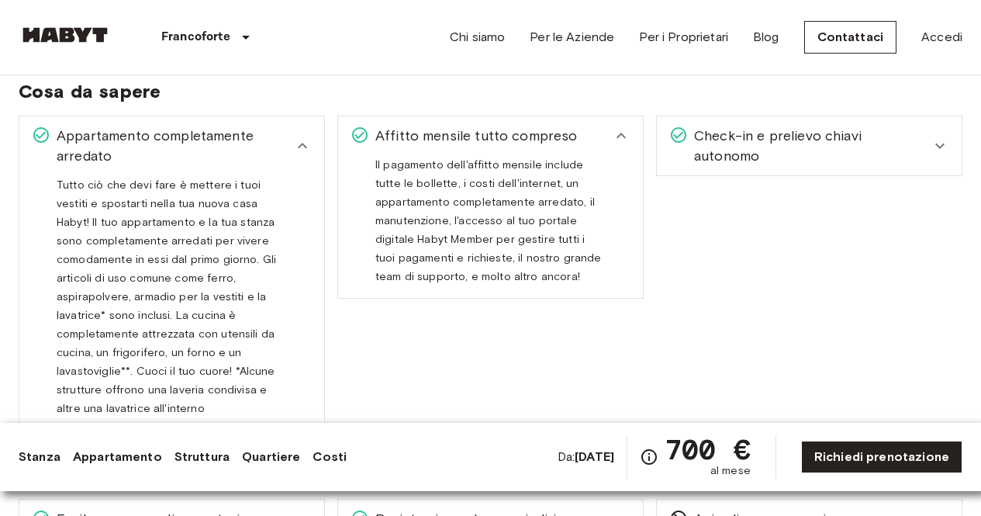
scroll to position [1356, 0]
click at [717, 125] on span "Check-in e prelievo chiavi autonomo" at bounding box center [809, 145] width 243 height 40
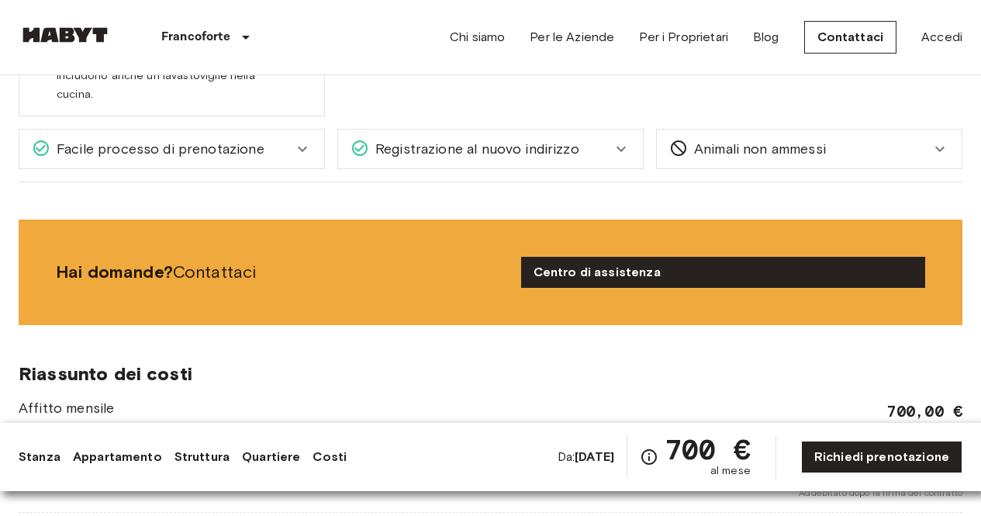
scroll to position [1729, 0]
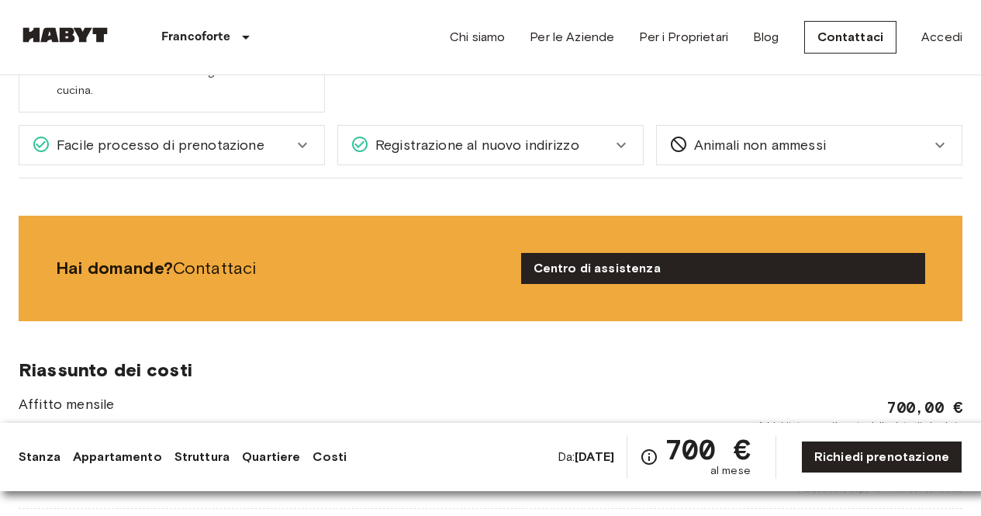
click at [240, 126] on div "Facile processo di prenotazione" at bounding box center [171, 145] width 305 height 39
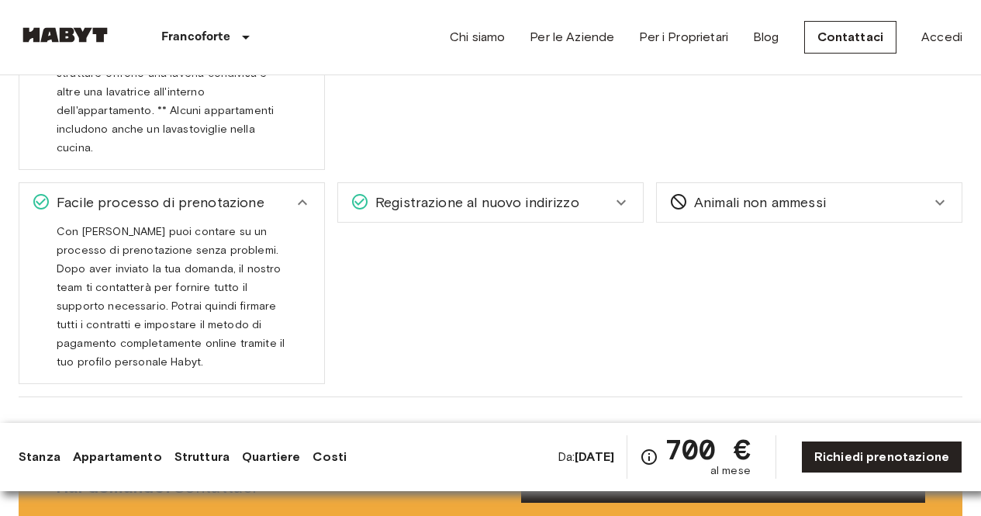
scroll to position [1671, 0]
click at [442, 193] on span "Registrazione al nuovo indirizzo" at bounding box center [474, 203] width 210 height 20
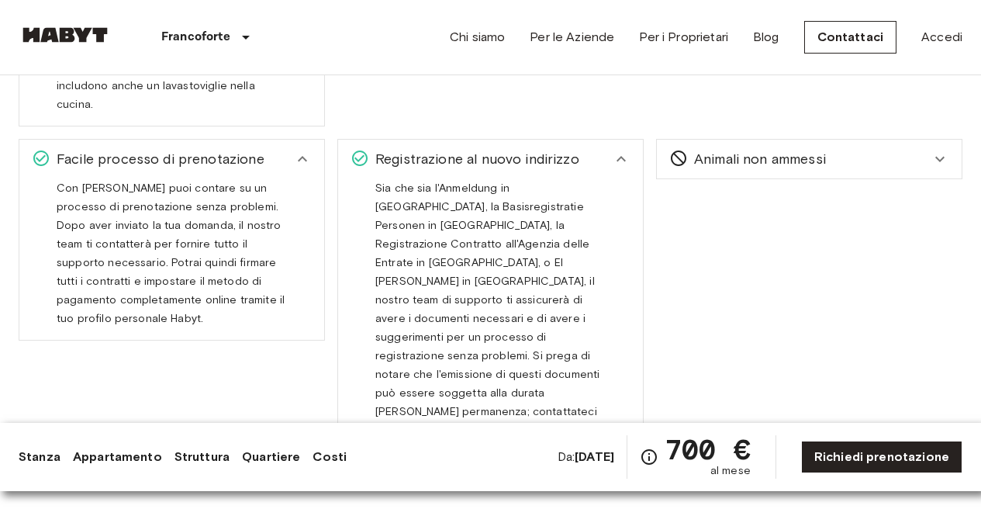
scroll to position [1716, 0]
click at [725, 148] on span "Animali non ammessi" at bounding box center [757, 158] width 138 height 20
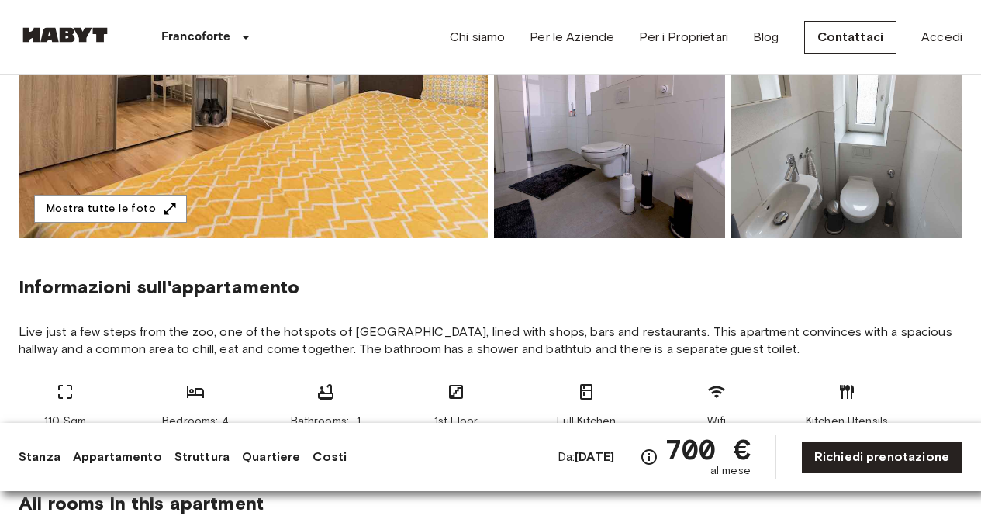
scroll to position [0, 0]
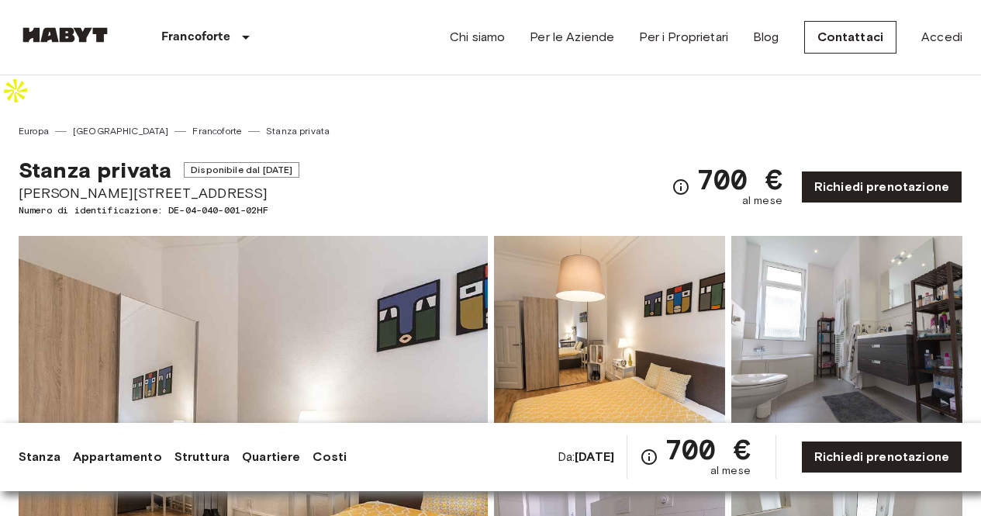
click at [656, 148] on div "Stanza privata Disponibile dal Sep 23 2025 Sandweg 27 Numero di identificazione…" at bounding box center [491, 177] width 944 height 79
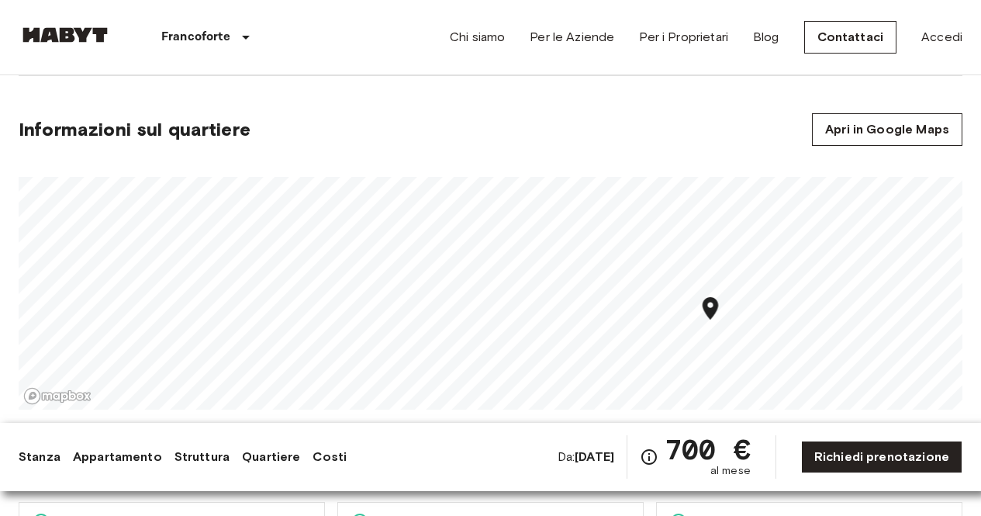
scroll to position [979, 0]
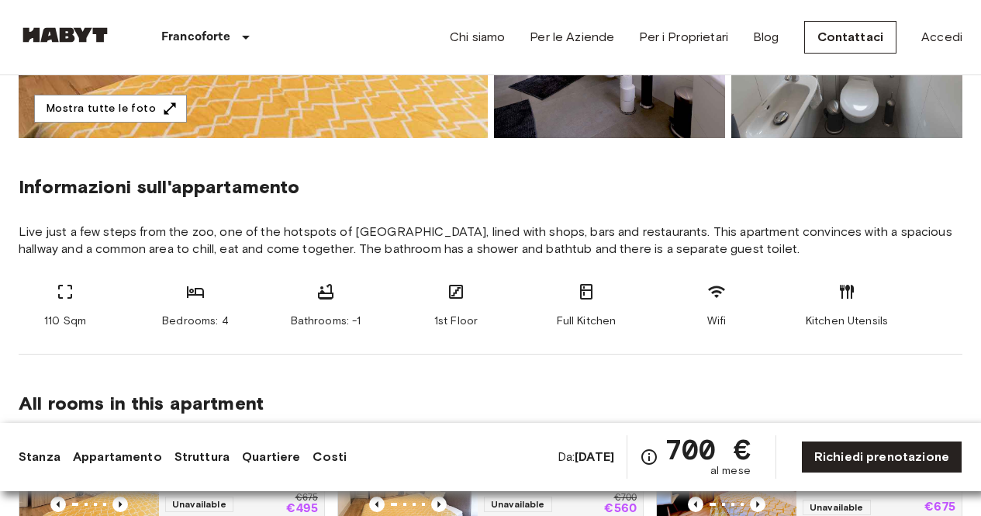
scroll to position [511, 0]
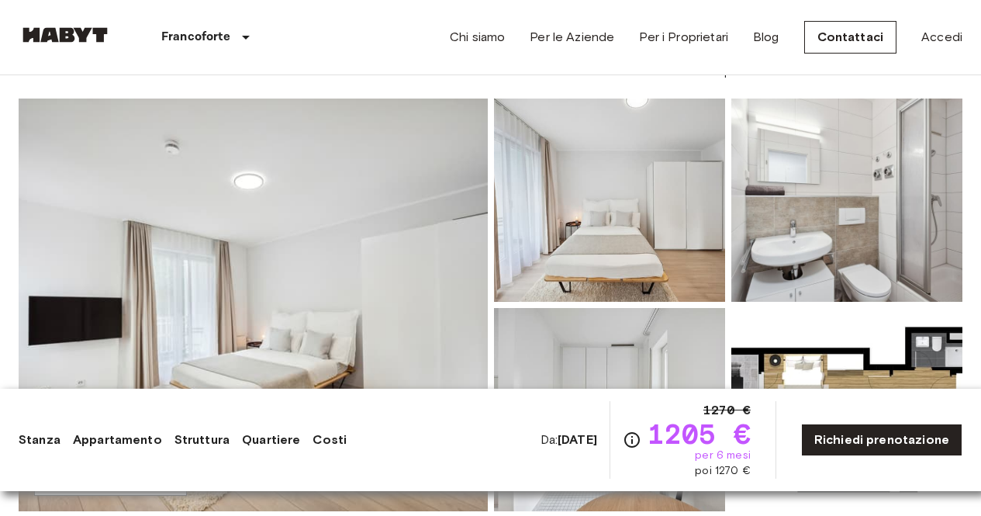
scroll to position [170, 0]
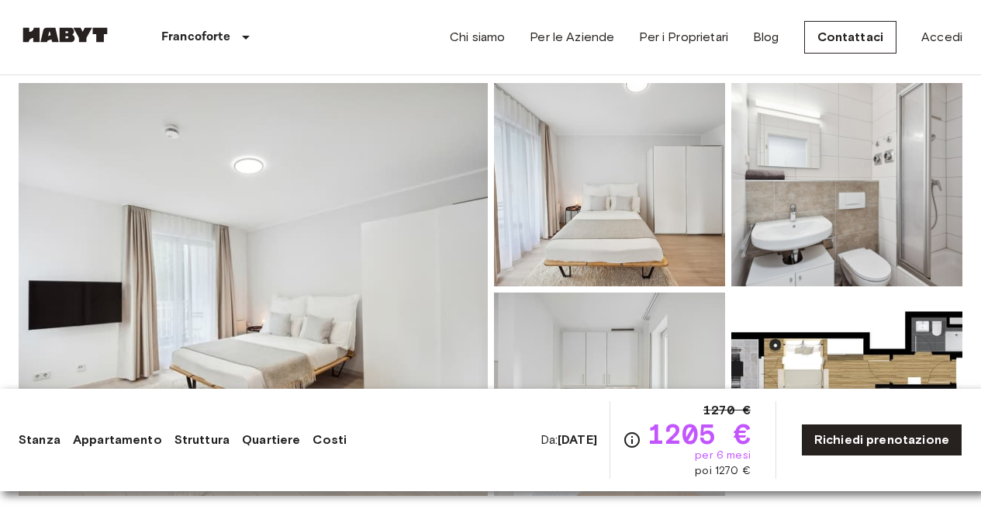
click at [407, 264] on img at bounding box center [253, 289] width 469 height 413
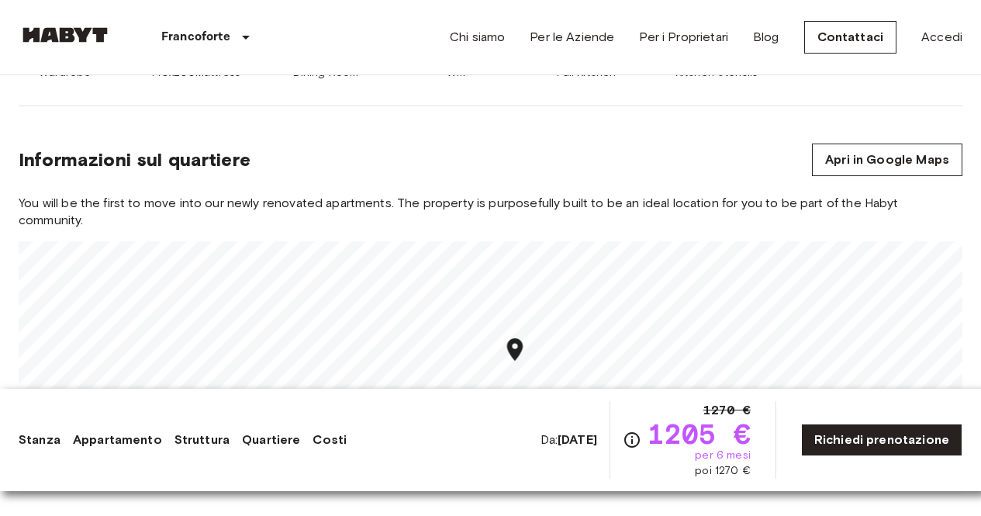
scroll to position [876, 0]
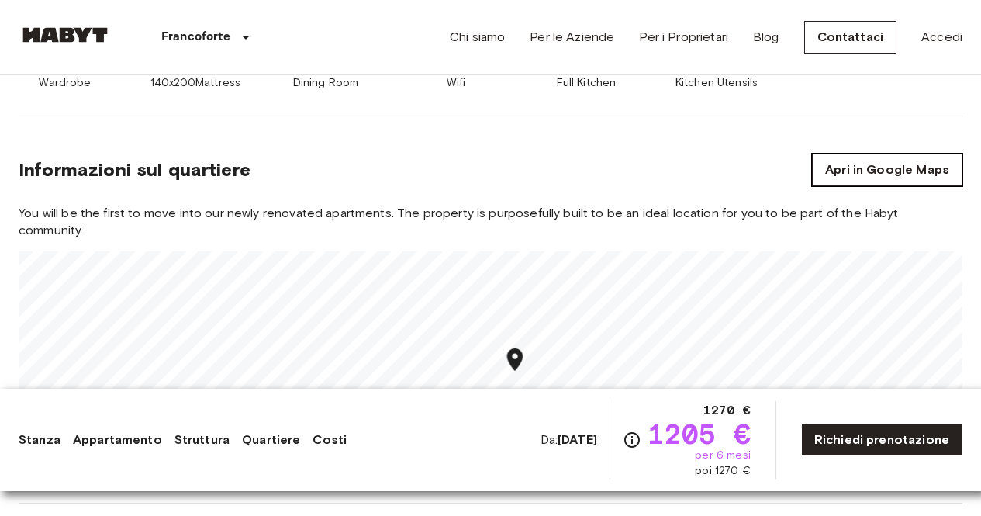
click at [839, 154] on link "Apri in Google Maps" at bounding box center [887, 170] width 150 height 33
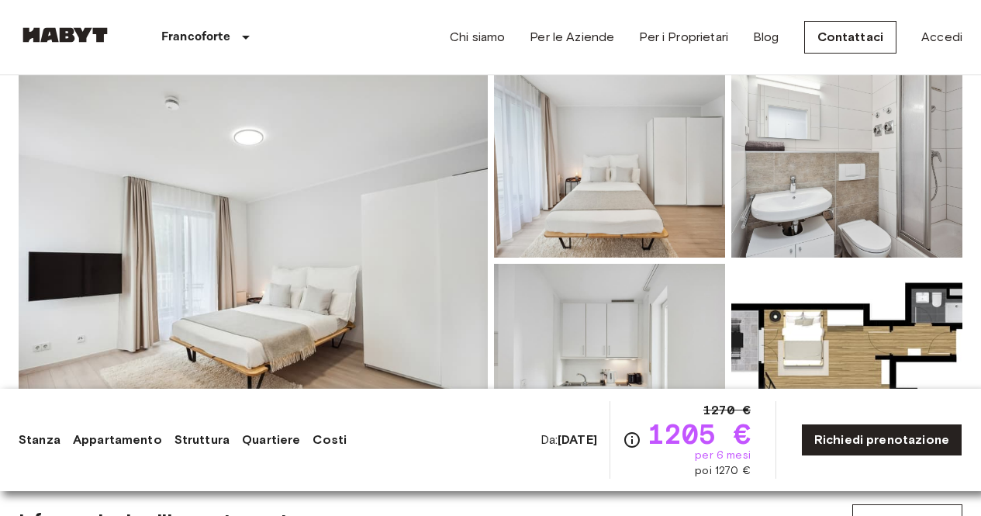
scroll to position [197, 0]
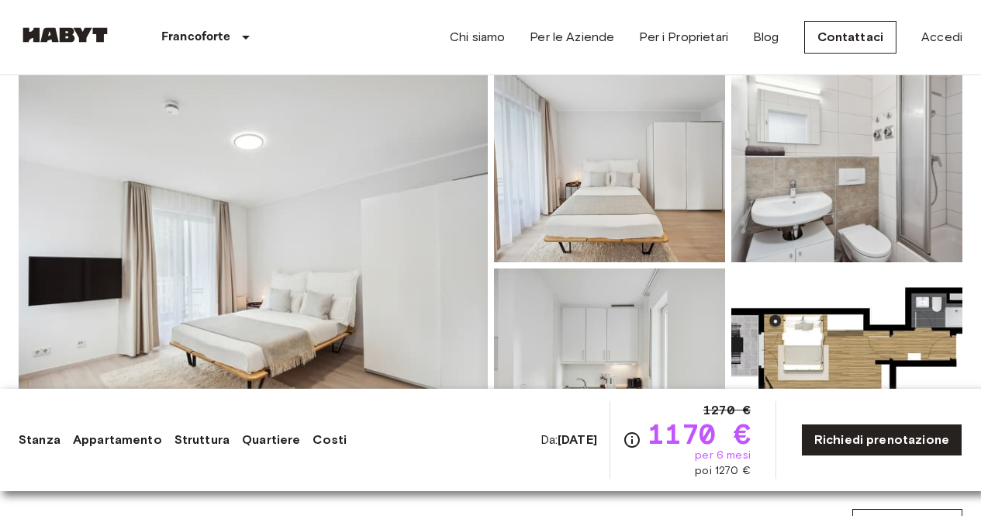
scroll to position [197, 0]
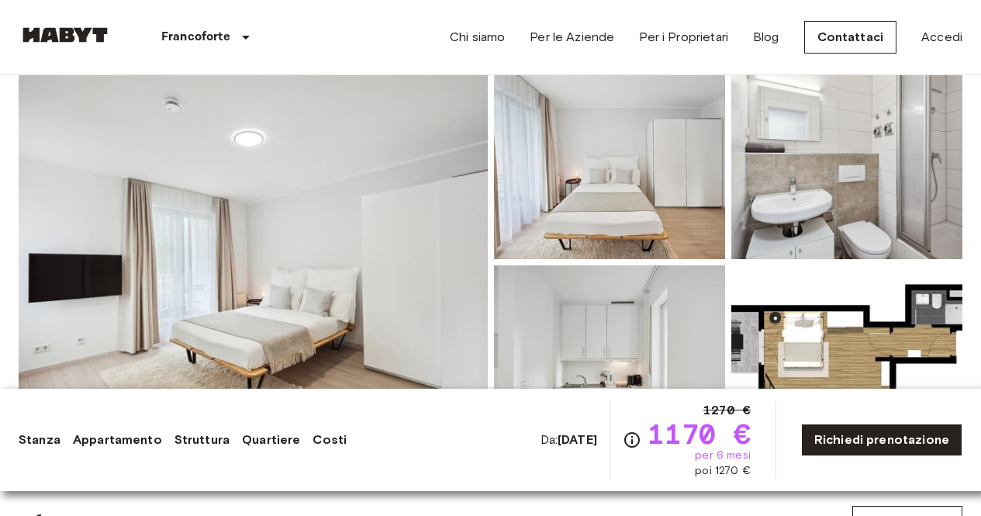
click at [339, 267] on img at bounding box center [253, 262] width 469 height 413
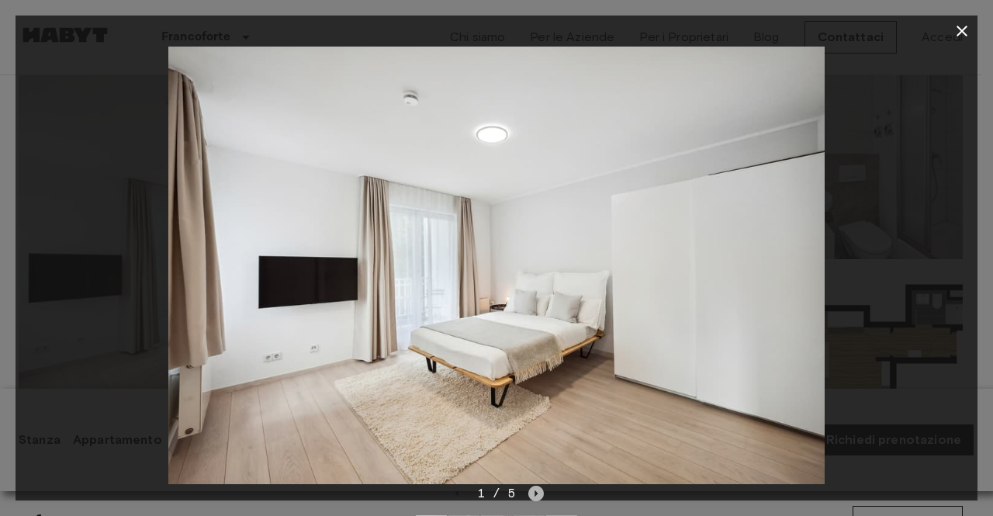
click at [535, 489] on icon "Next image" at bounding box center [536, 493] width 16 height 16
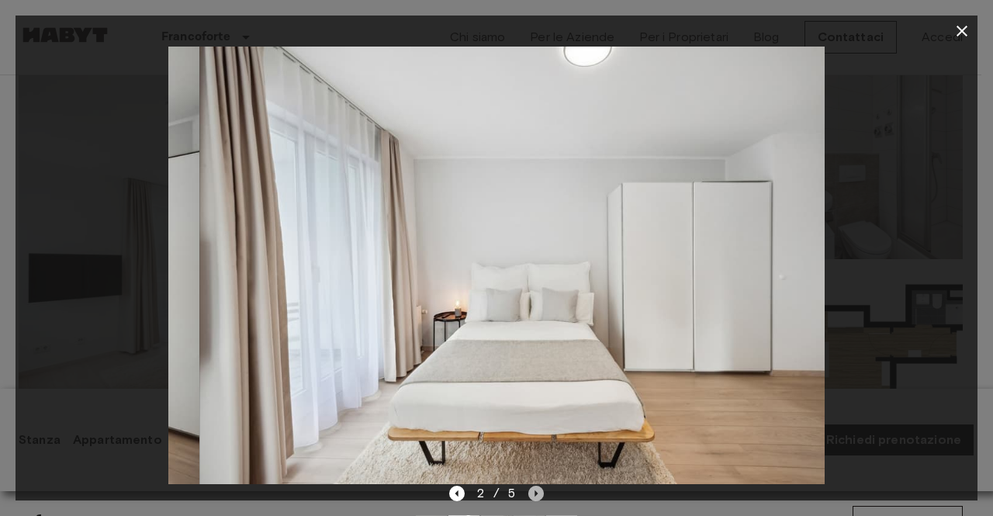
click at [535, 489] on icon "Next image" at bounding box center [536, 493] width 16 height 16
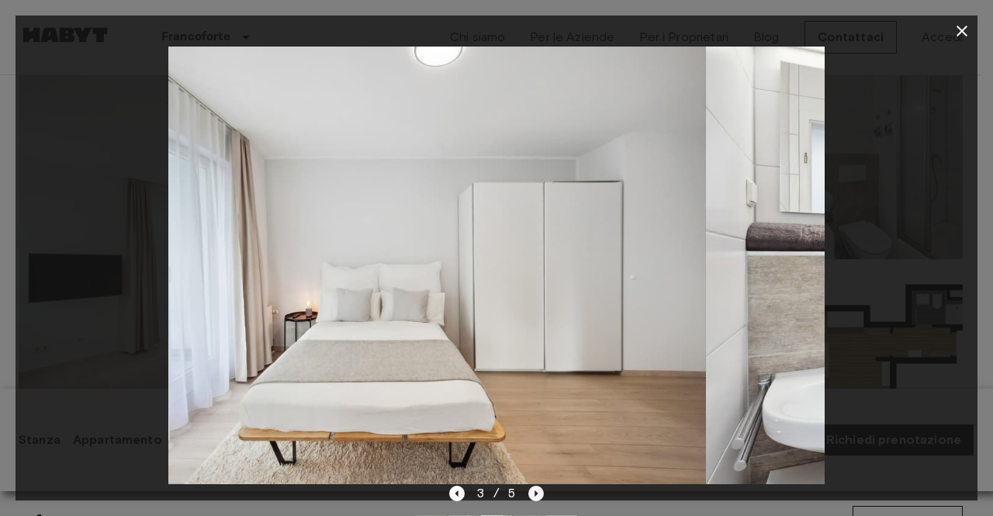
click at [535, 489] on icon "Next image" at bounding box center [536, 493] width 16 height 16
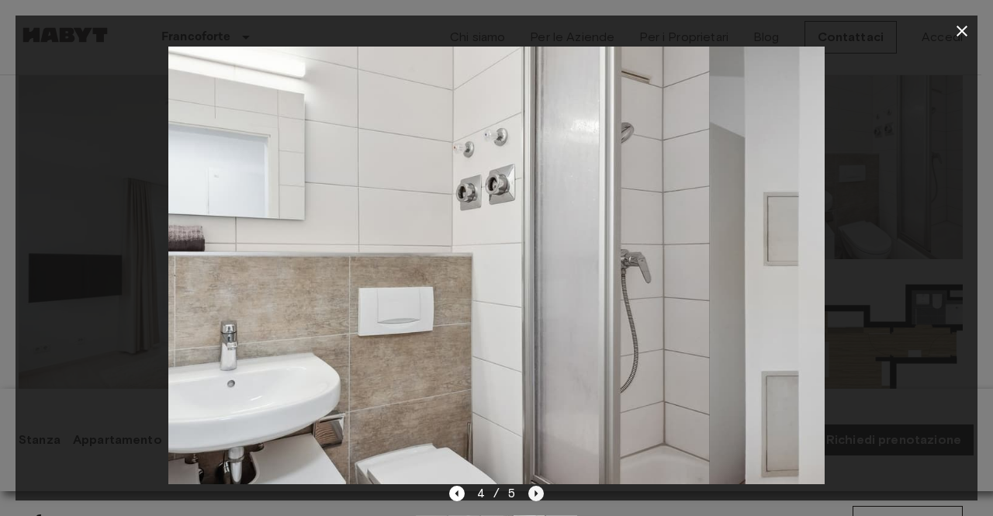
click at [535, 489] on icon "Next image" at bounding box center [536, 493] width 16 height 16
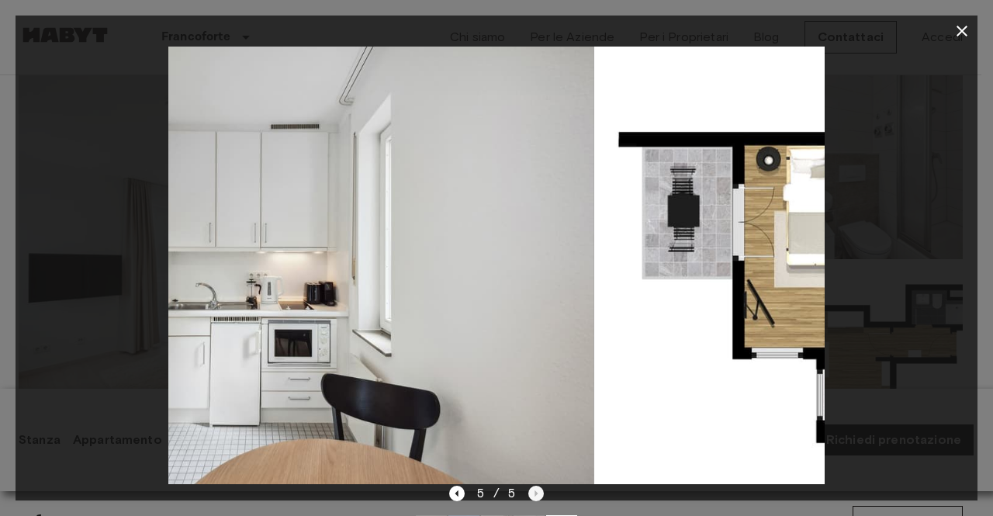
click at [535, 489] on div "5 / 5" at bounding box center [496, 493] width 95 height 19
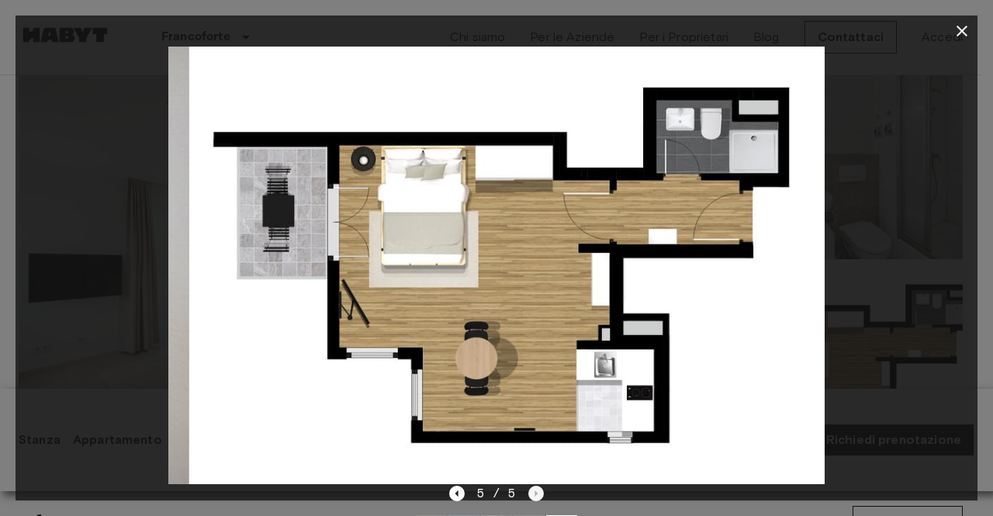
click at [535, 489] on div "5 / 5" at bounding box center [496, 493] width 95 height 19
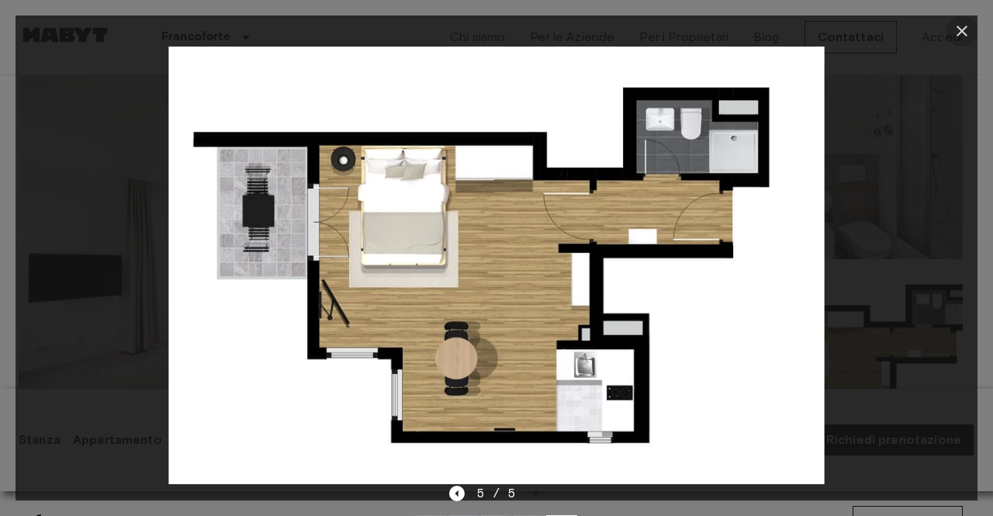
click at [962, 31] on icon "button" at bounding box center [961, 31] width 11 height 11
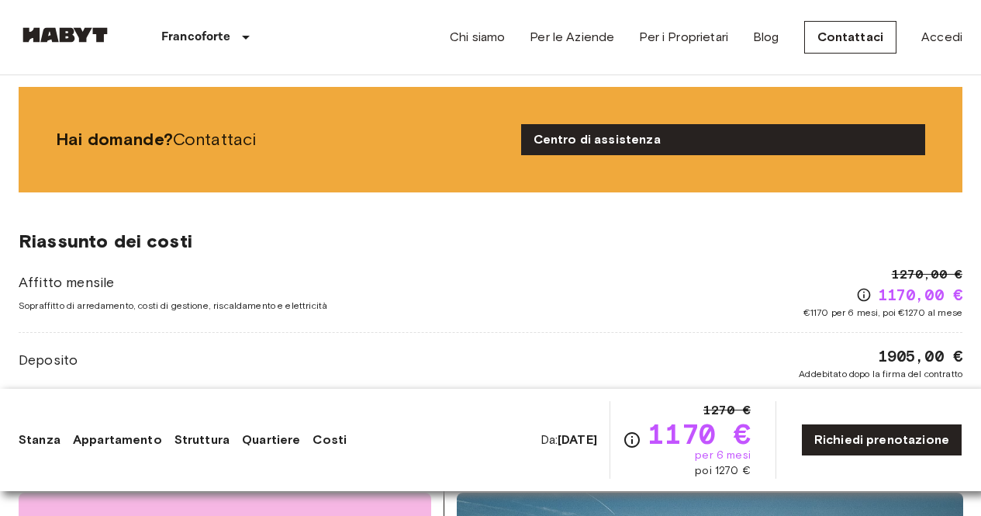
scroll to position [1530, 0]
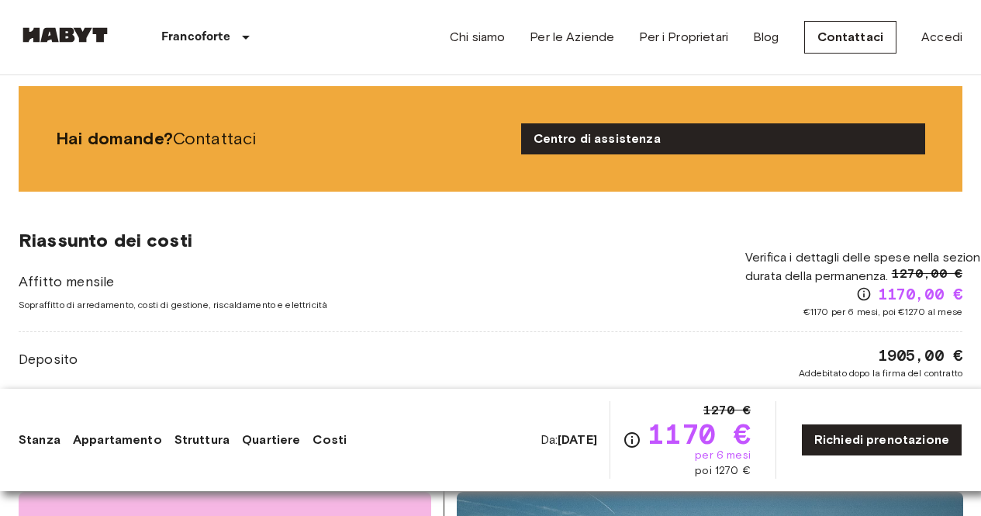
click at [862, 286] on icon "Verifica i dettagli delle spese nella sezione 'Riassunto dei Costi'. Si prega d…" at bounding box center [864, 294] width 16 height 16
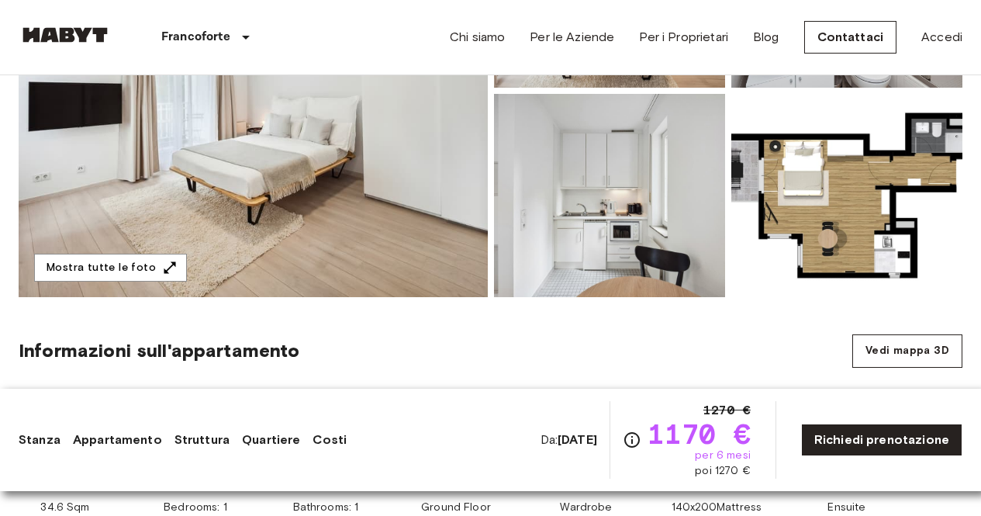
scroll to position [0, 0]
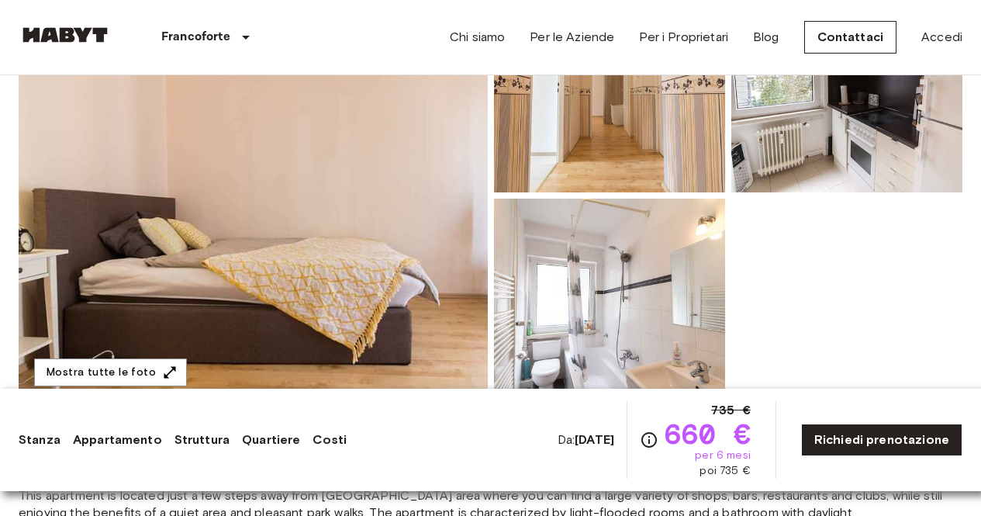
scroll to position [250, 0]
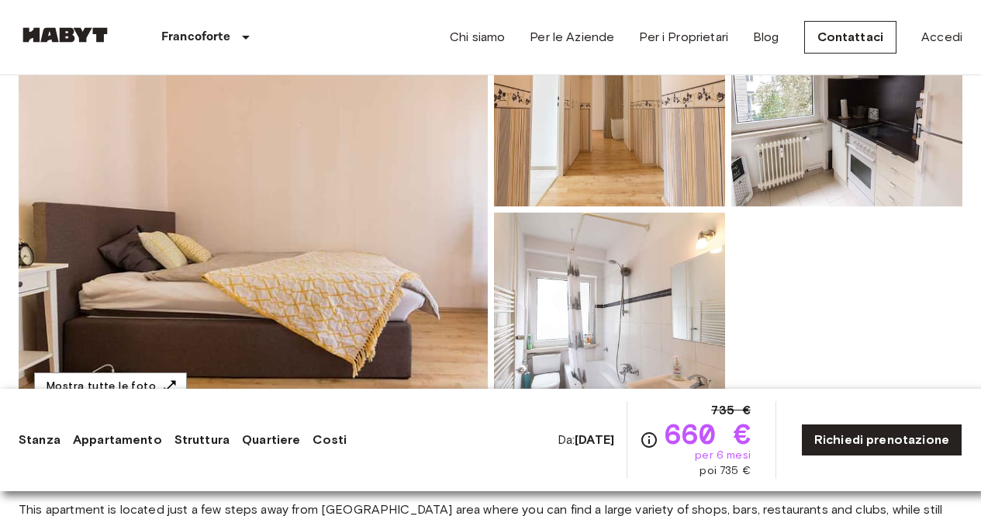
click at [451, 287] on img at bounding box center [253, 209] width 469 height 413
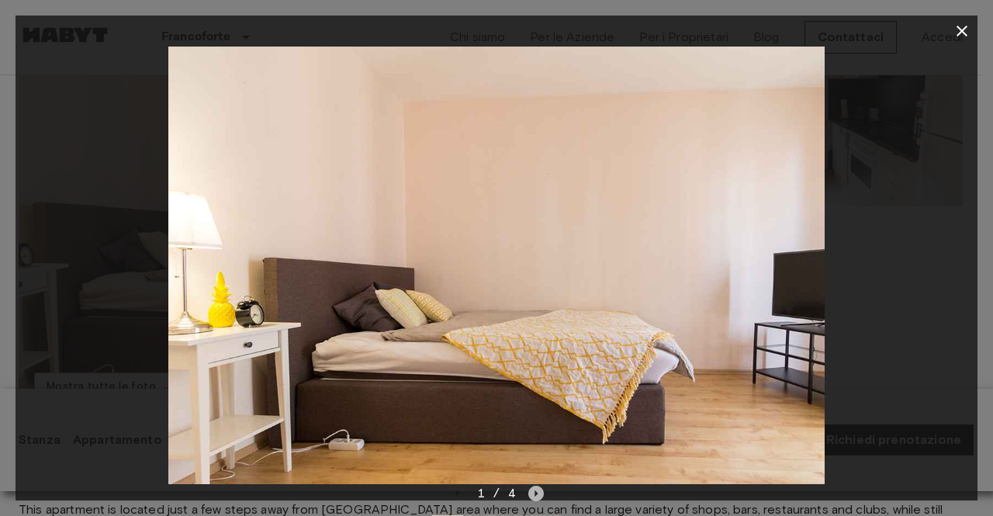
click at [535, 494] on icon "Next image" at bounding box center [536, 493] width 3 height 6
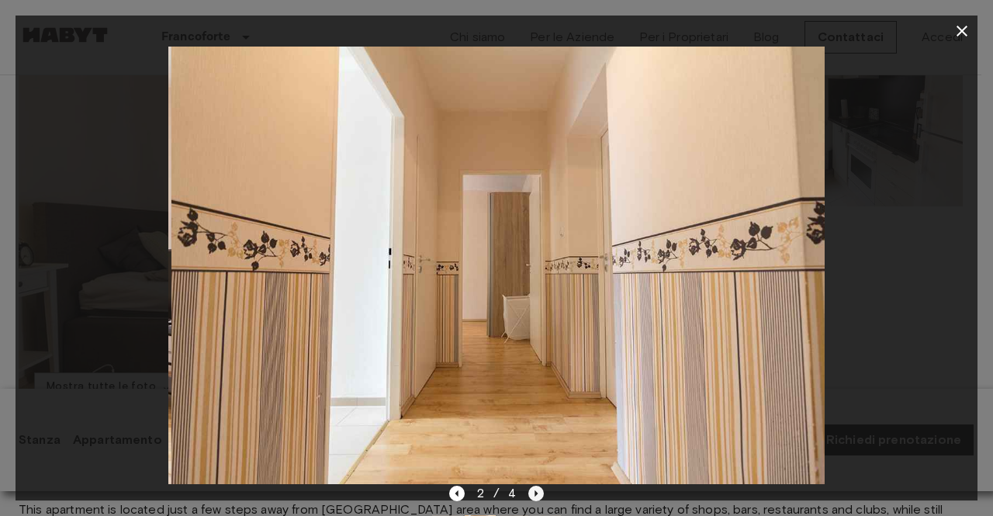
click at [535, 494] on icon "Next image" at bounding box center [536, 493] width 3 height 6
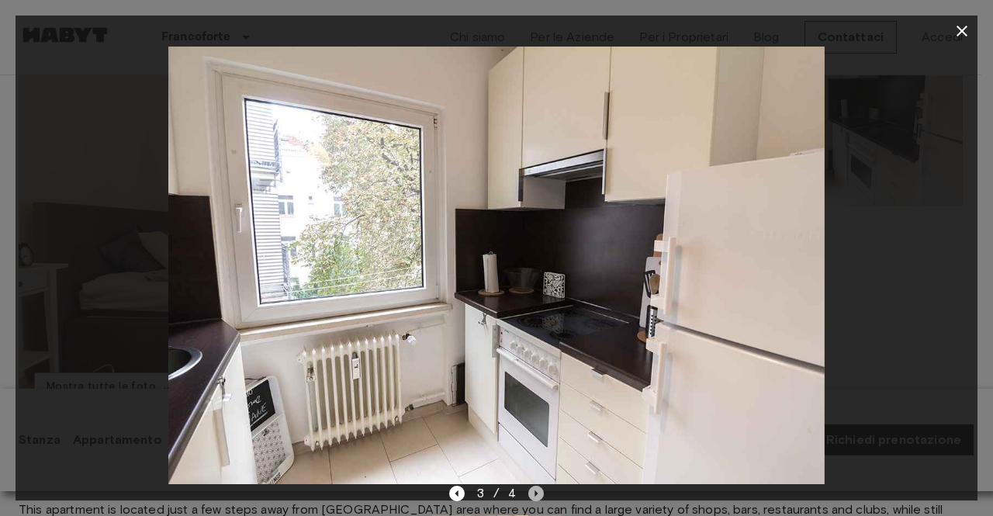
click at [535, 494] on icon "Next image" at bounding box center [536, 493] width 3 height 6
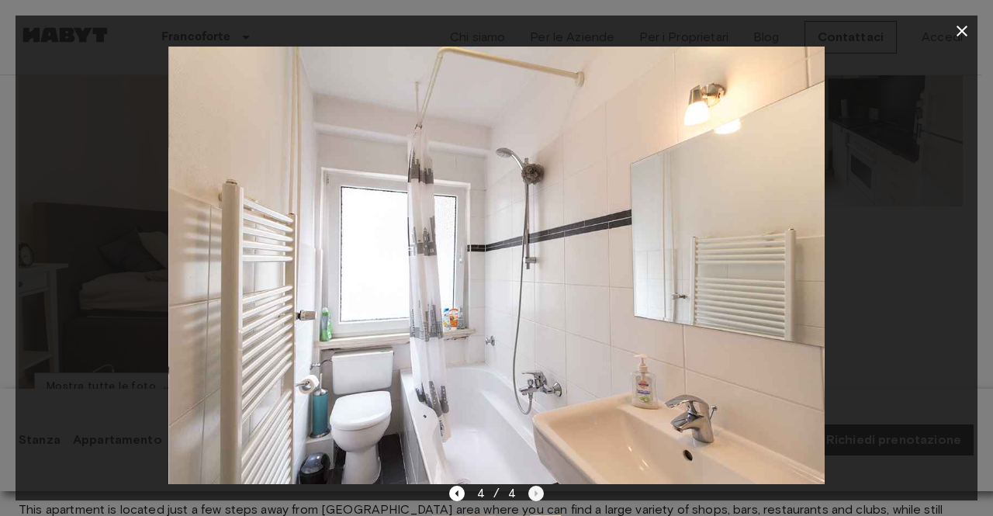
click at [535, 494] on div "4 / 4" at bounding box center [496, 493] width 95 height 19
click at [959, 22] on icon "button" at bounding box center [961, 31] width 19 height 19
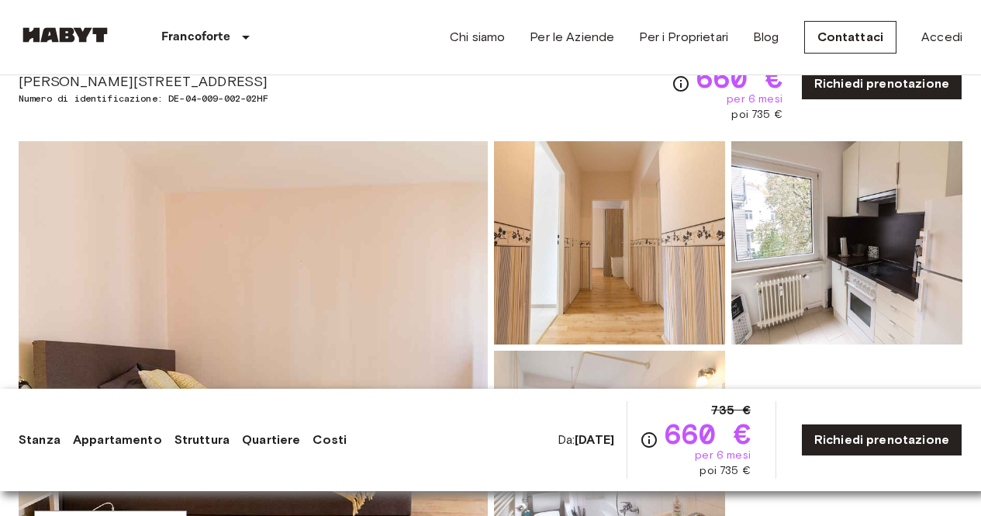
scroll to position [0, 0]
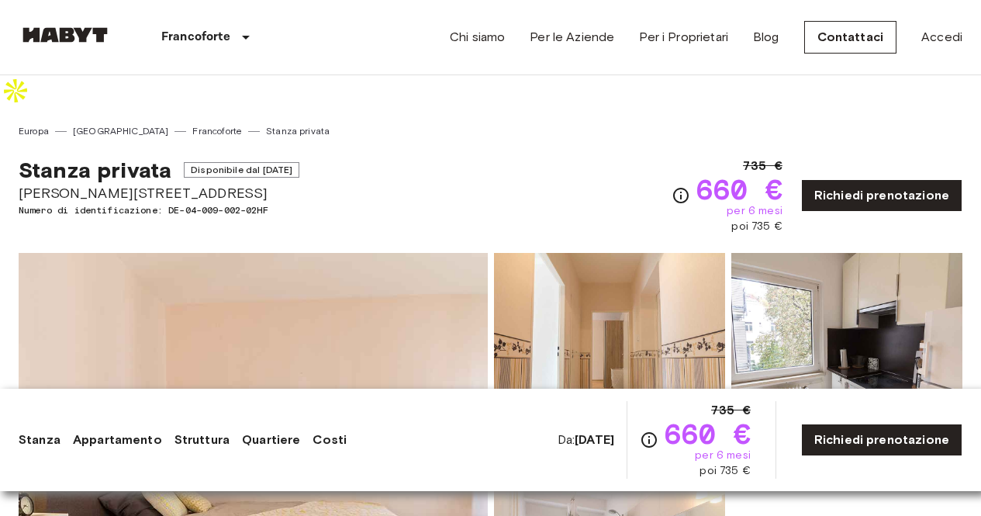
click at [492, 143] on div "Stanza privata Disponibile dal [DATE] [PERSON_NAME][STREET_ADDRESS] Numero di i…" at bounding box center [491, 186] width 944 height 96
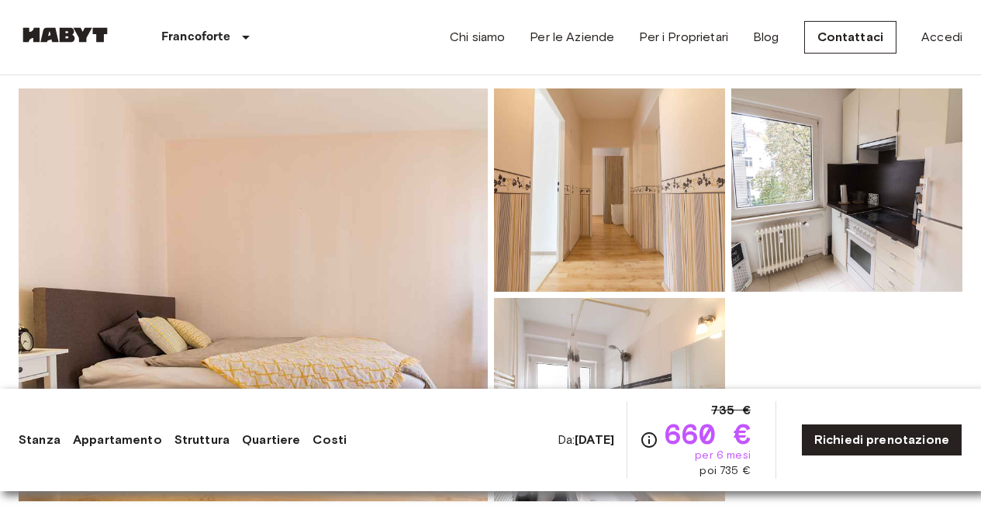
scroll to position [190, 0]
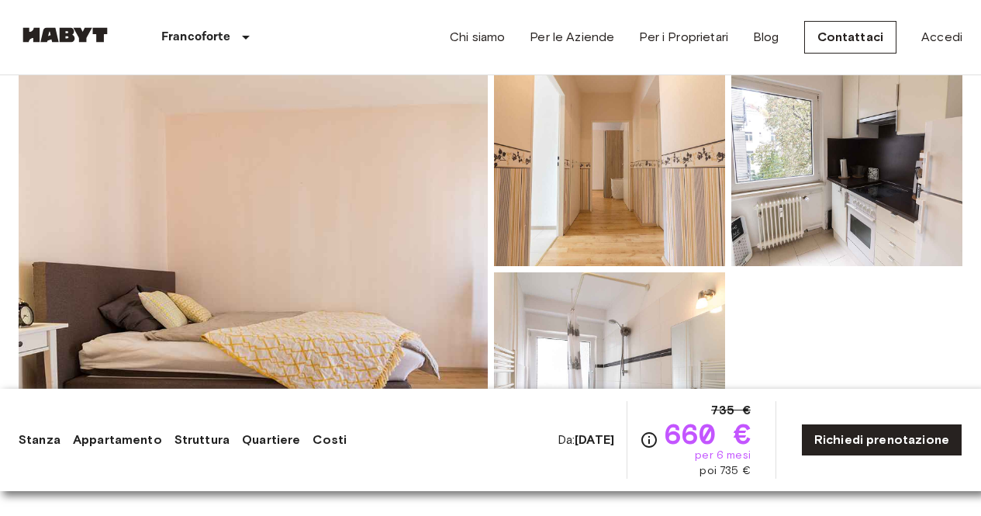
click at [876, 292] on div at bounding box center [725, 266] width 475 height 419
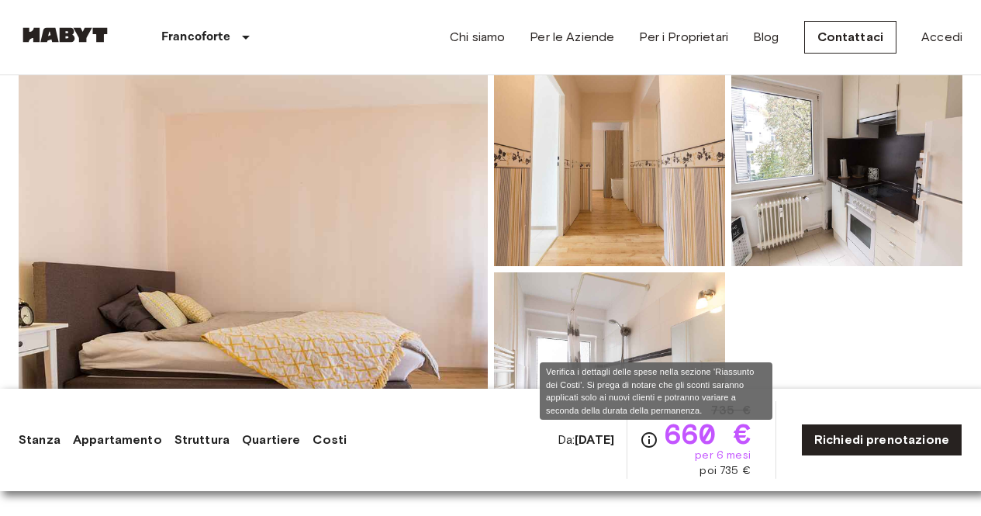
click at [657, 439] on icon "Verifica i dettagli delle spese nella sezione 'Riassunto dei Costi'. Si prega d…" at bounding box center [649, 440] width 16 height 16
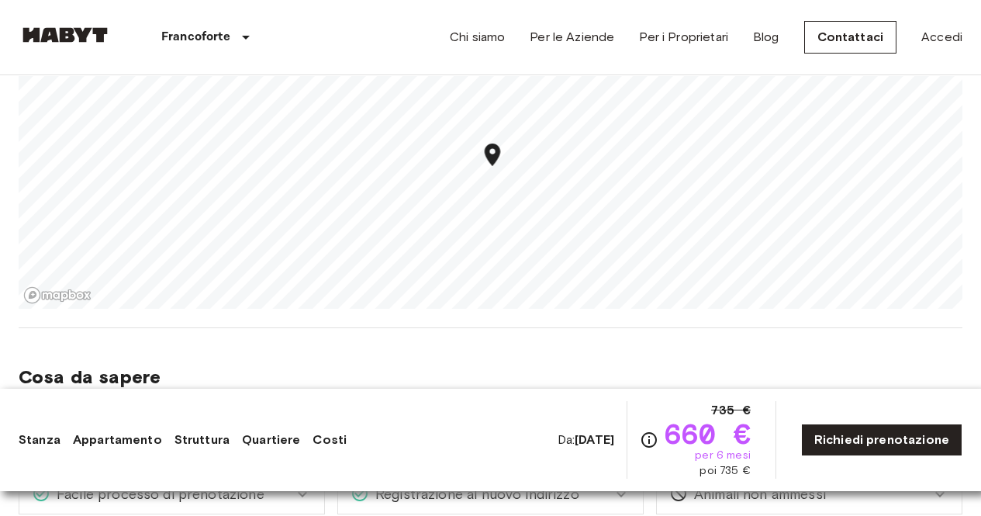
scroll to position [1083, 0]
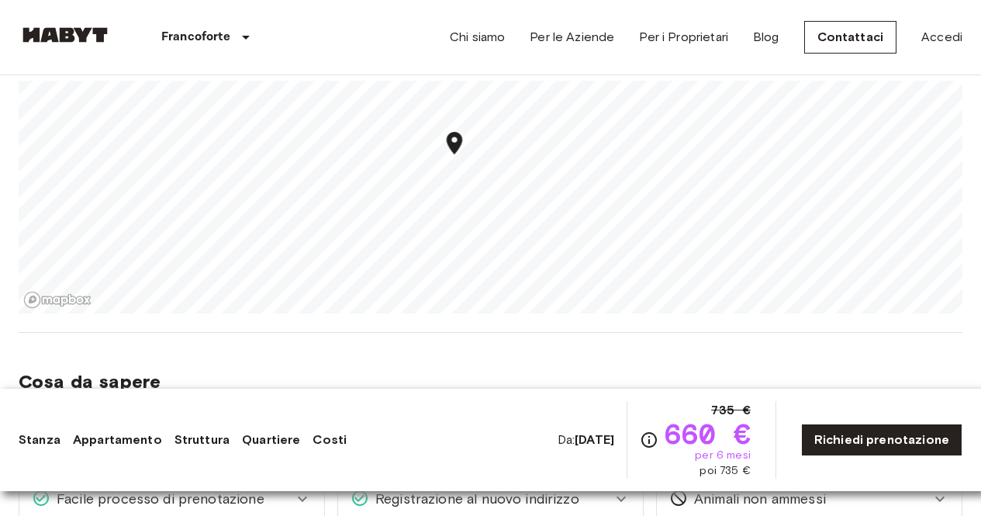
click at [718, 393] on div "Check-in e prelievo chiavi autonomo Una volta [PERSON_NAME] permanenza è confer…" at bounding box center [803, 429] width 319 height 73
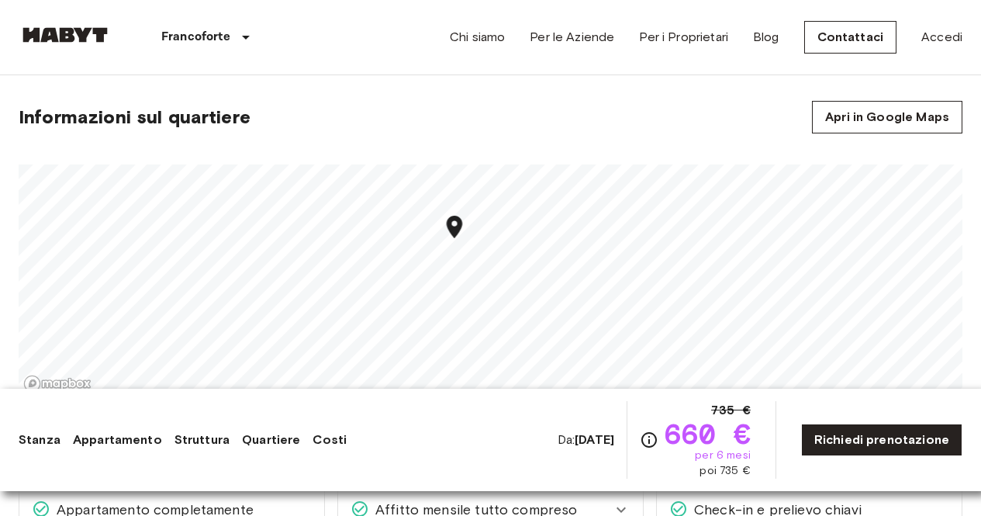
scroll to position [998, 0]
click at [863, 102] on link "Apri in Google Maps" at bounding box center [887, 118] width 150 height 33
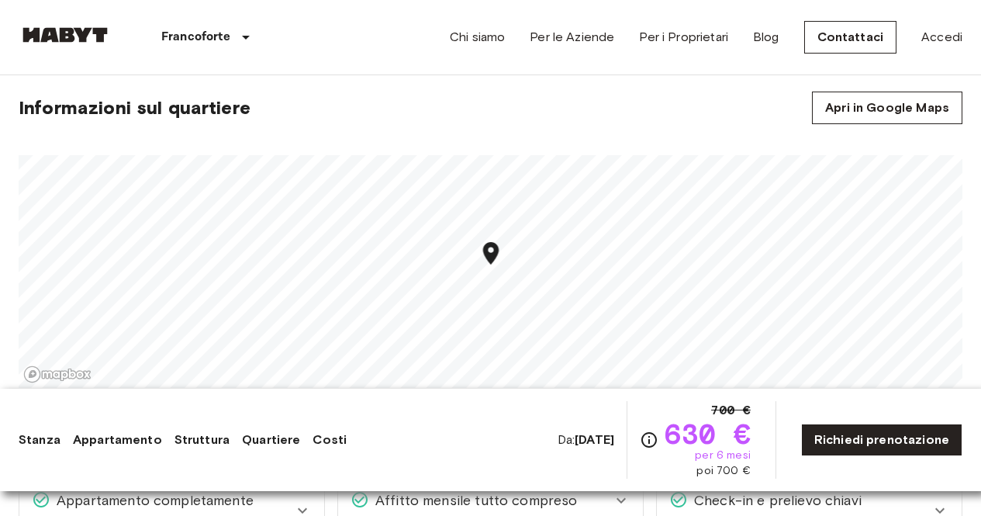
scroll to position [1114, 0]
